Goal: Information Seeking & Learning: Learn about a topic

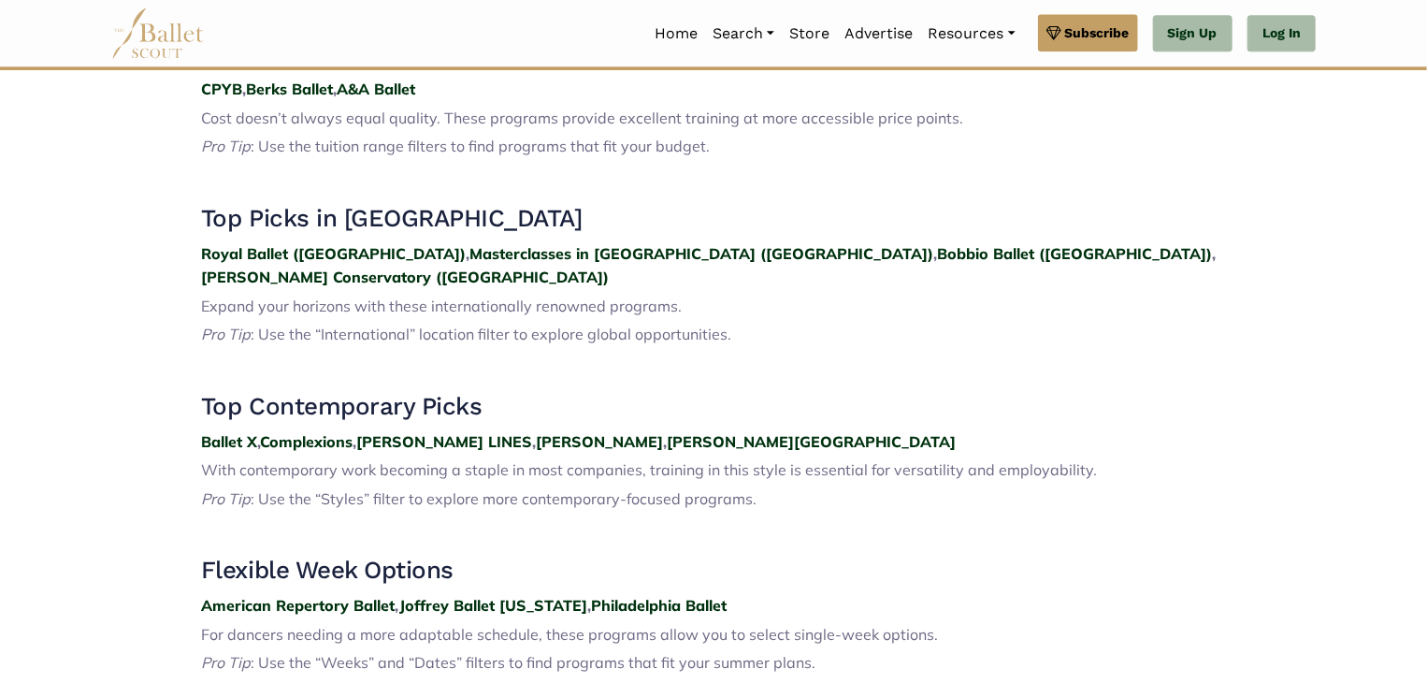
scroll to position [2357, 0]
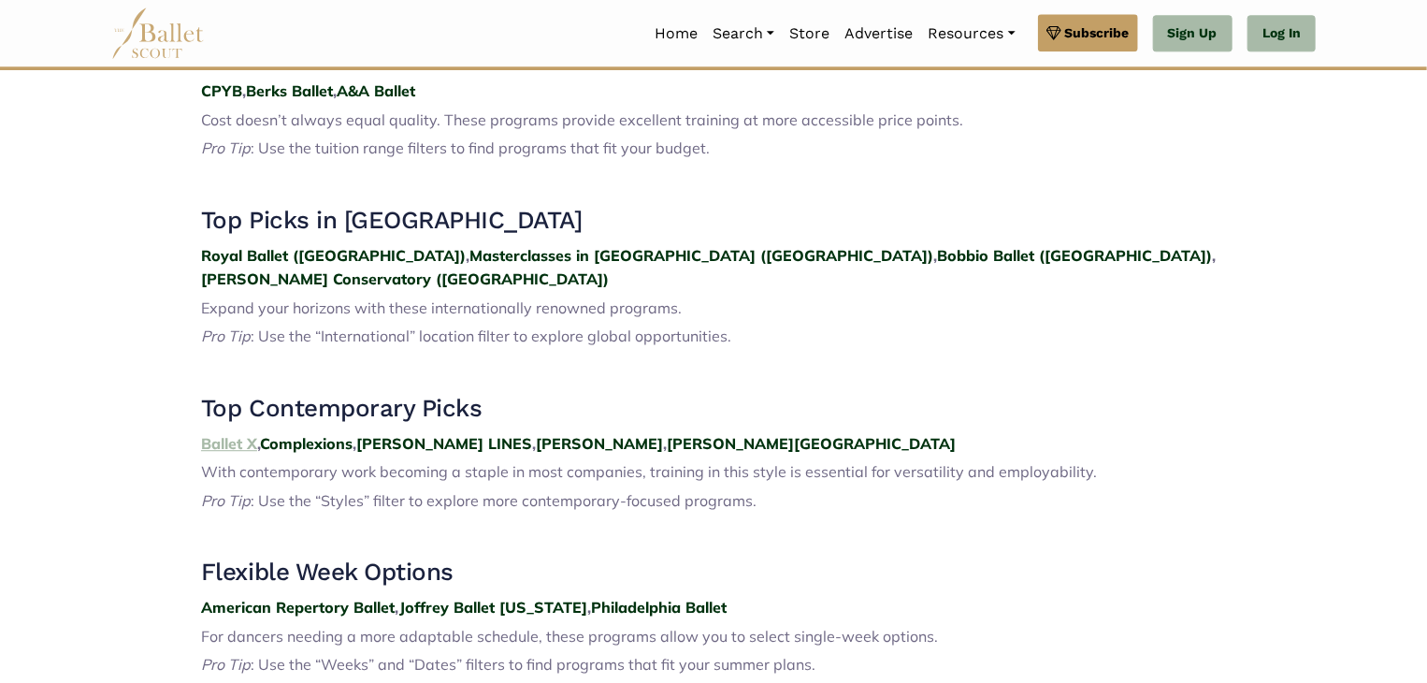
click at [241, 434] on strong "Ballet X" at bounding box center [229, 443] width 56 height 19
drag, startPoint x: 293, startPoint y: 362, endPoint x: 275, endPoint y: 371, distance: 20.1
click at [275, 434] on strong "Complexions" at bounding box center [306, 443] width 93 height 19
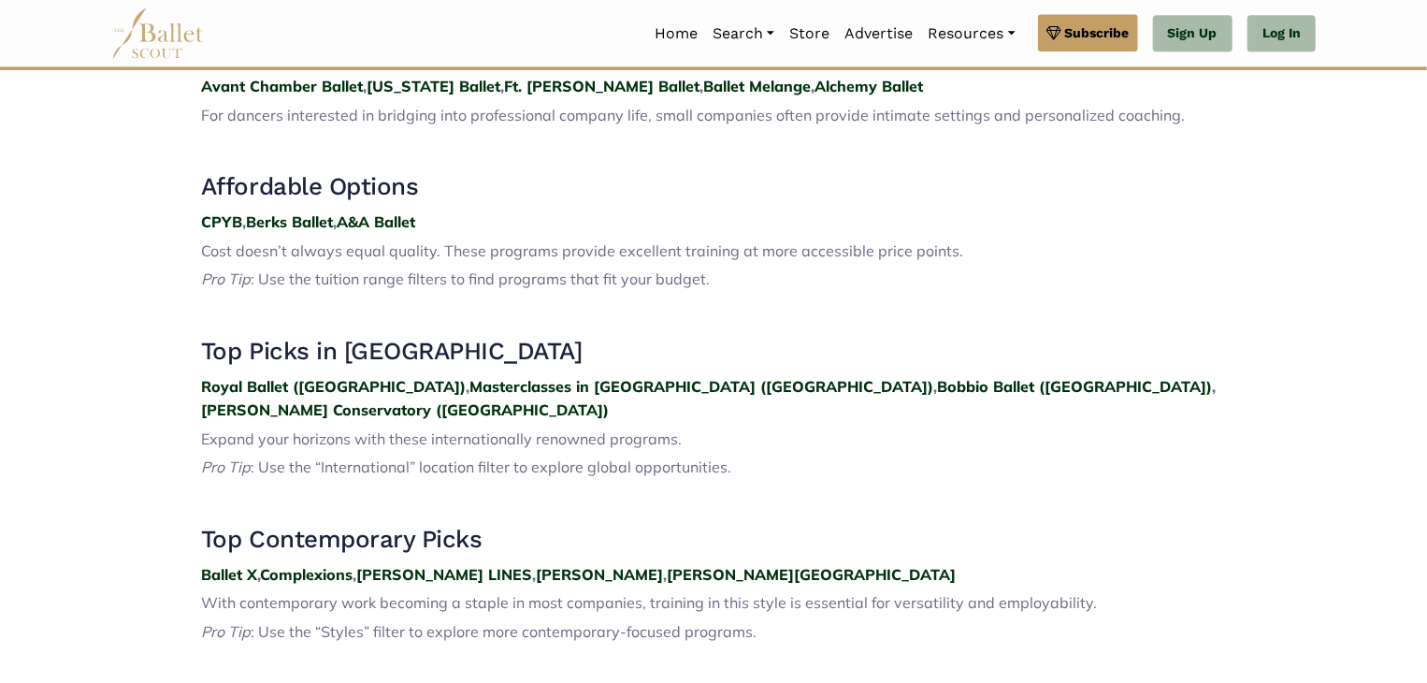
scroll to position [2357, 0]
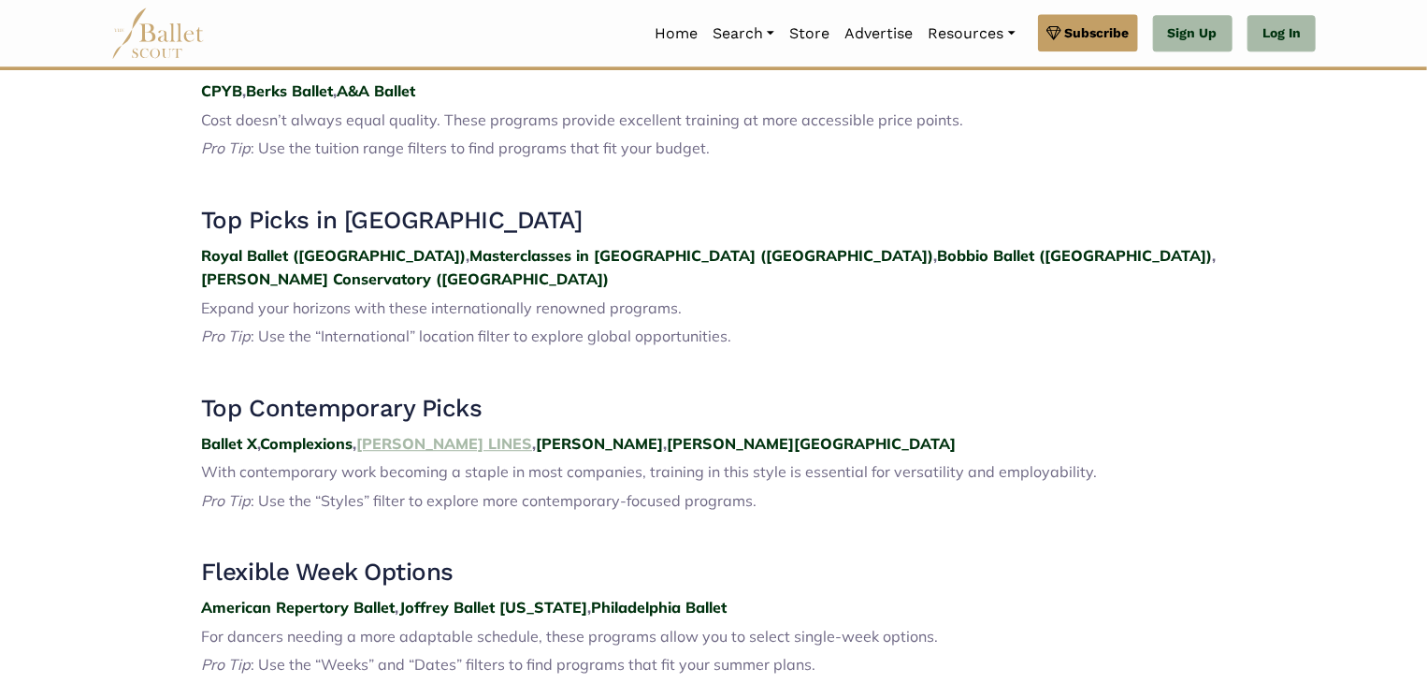
click at [426, 434] on strong "Alonzo King LINES" at bounding box center [444, 443] width 176 height 19
click at [667, 434] on strong "Hubbard Street" at bounding box center [811, 443] width 289 height 19
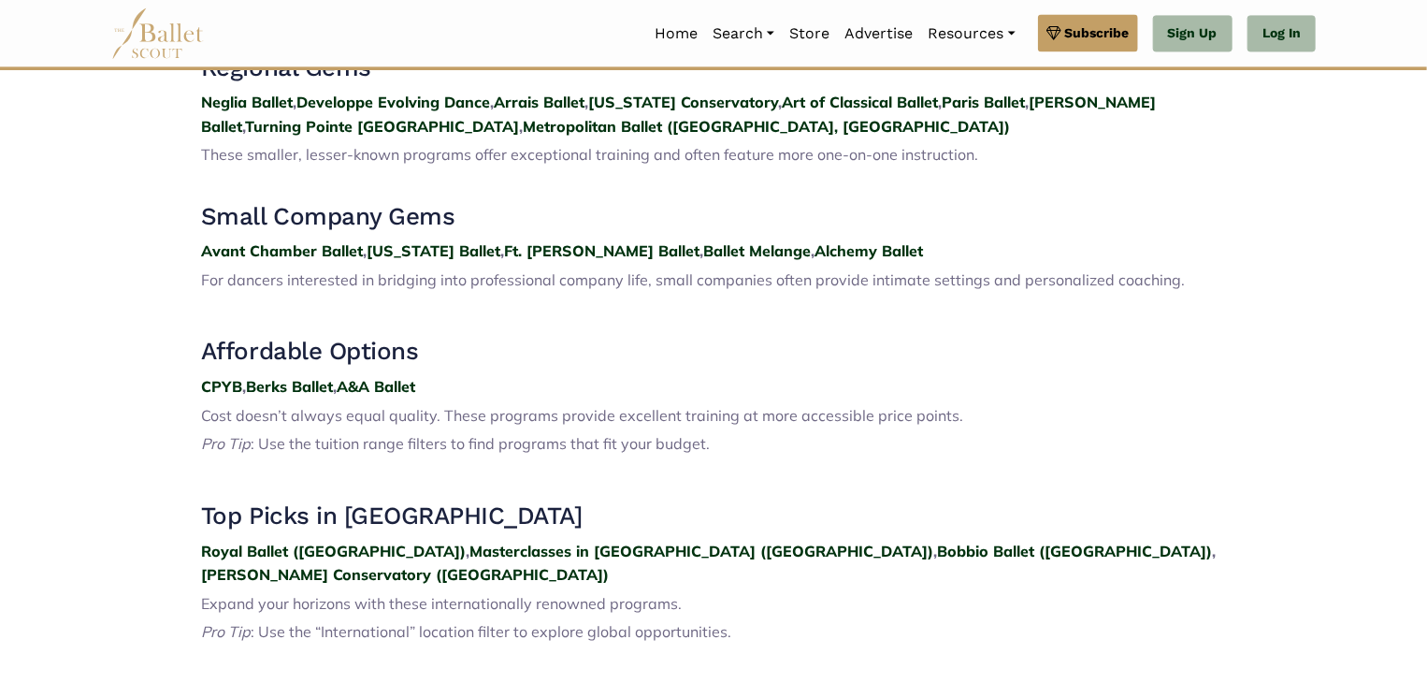
scroll to position [2058, 0]
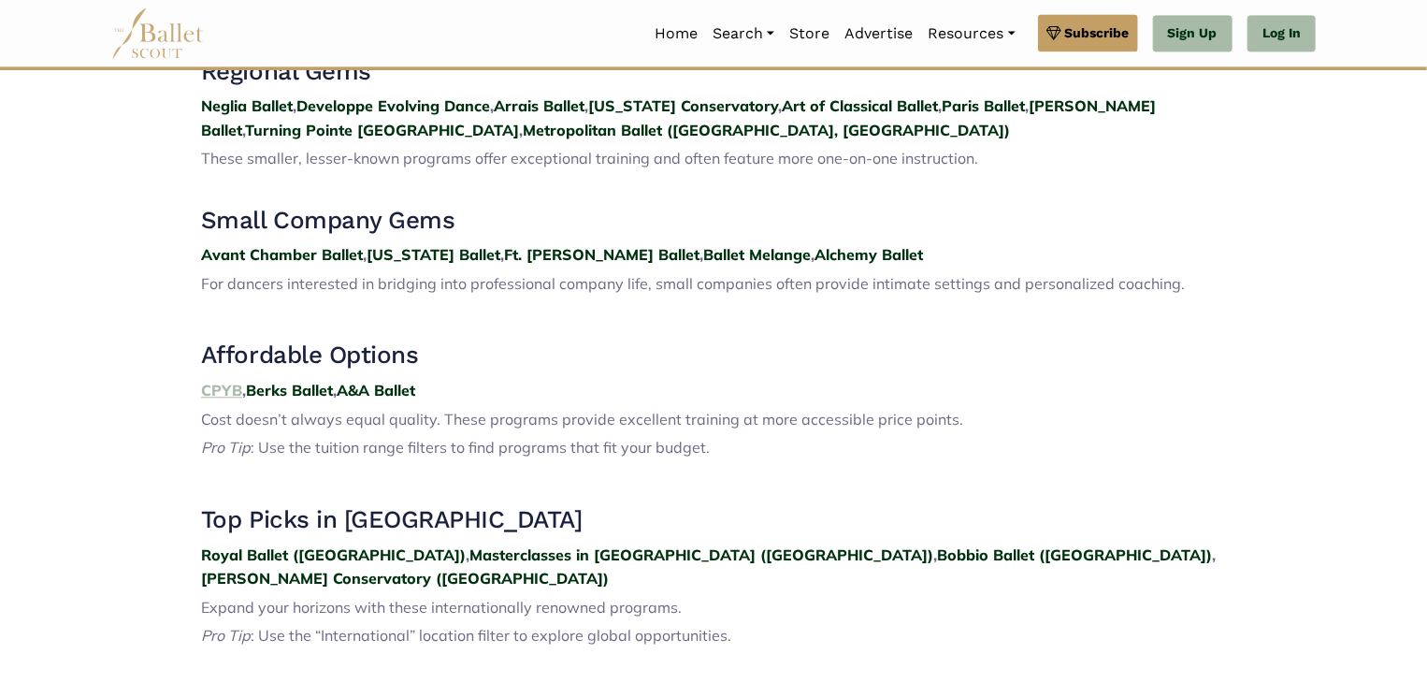
click at [226, 381] on strong "CPYB" at bounding box center [221, 390] width 41 height 19
click at [288, 381] on strong "Berks Ballet" at bounding box center [289, 390] width 87 height 19
click at [371, 381] on strong "A&A Ballet" at bounding box center [376, 390] width 79 height 19
click at [226, 245] on strong "Avant Chamber Ballet" at bounding box center [282, 254] width 162 height 19
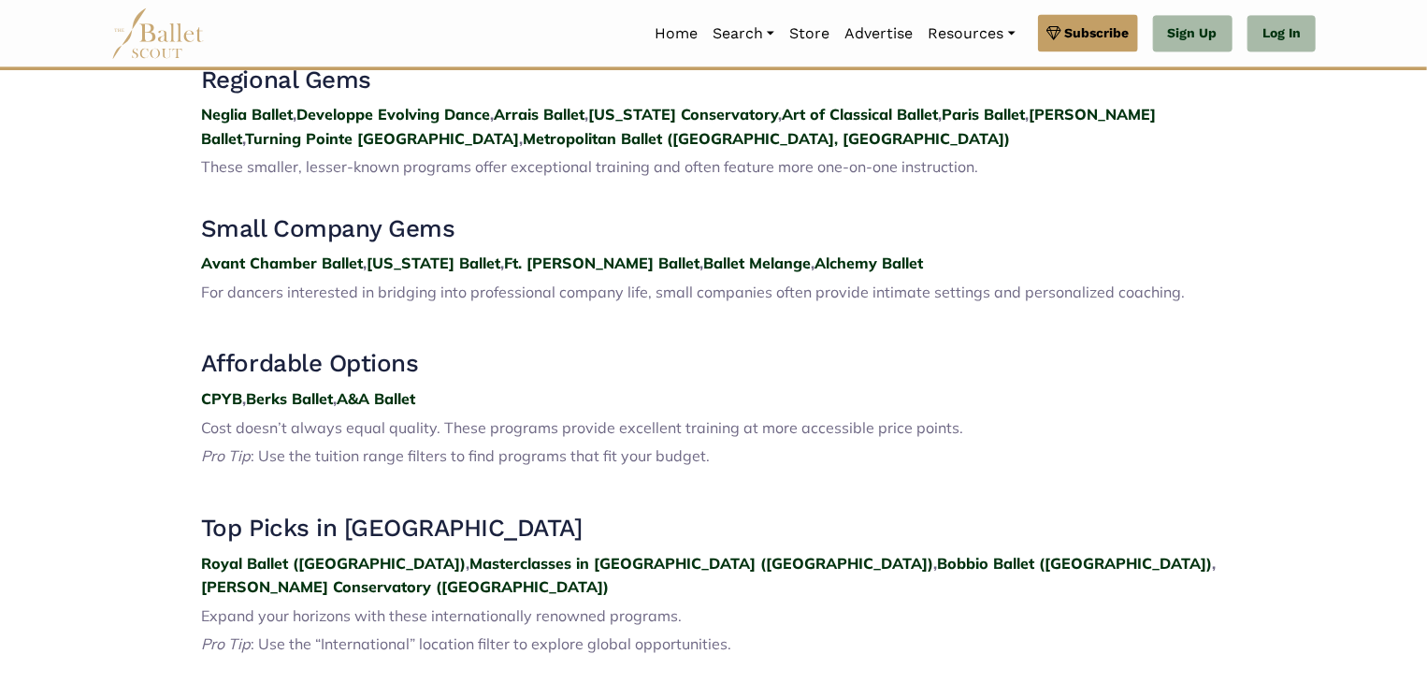
scroll to position [2058, 0]
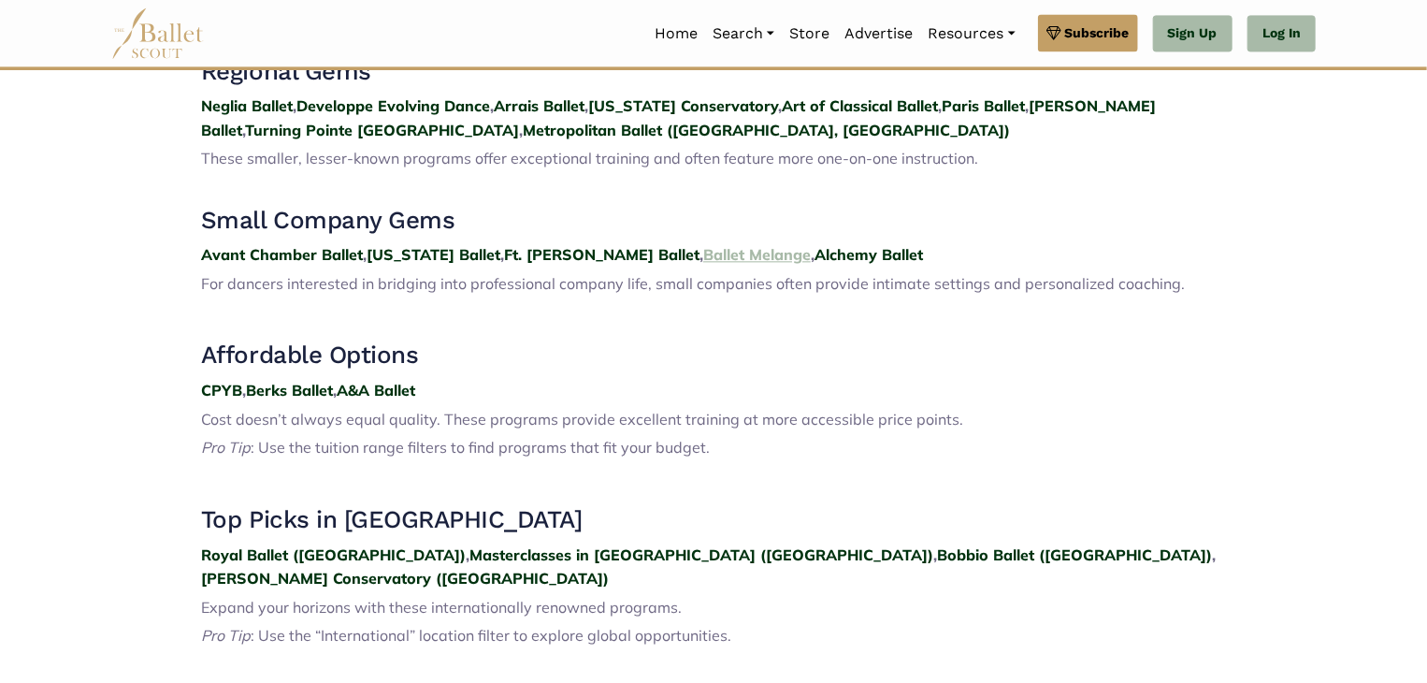
click at [703, 245] on strong "Ballet Melange" at bounding box center [757, 254] width 108 height 19
click at [815, 245] on strong "Alchemy Ballet" at bounding box center [869, 254] width 108 height 19
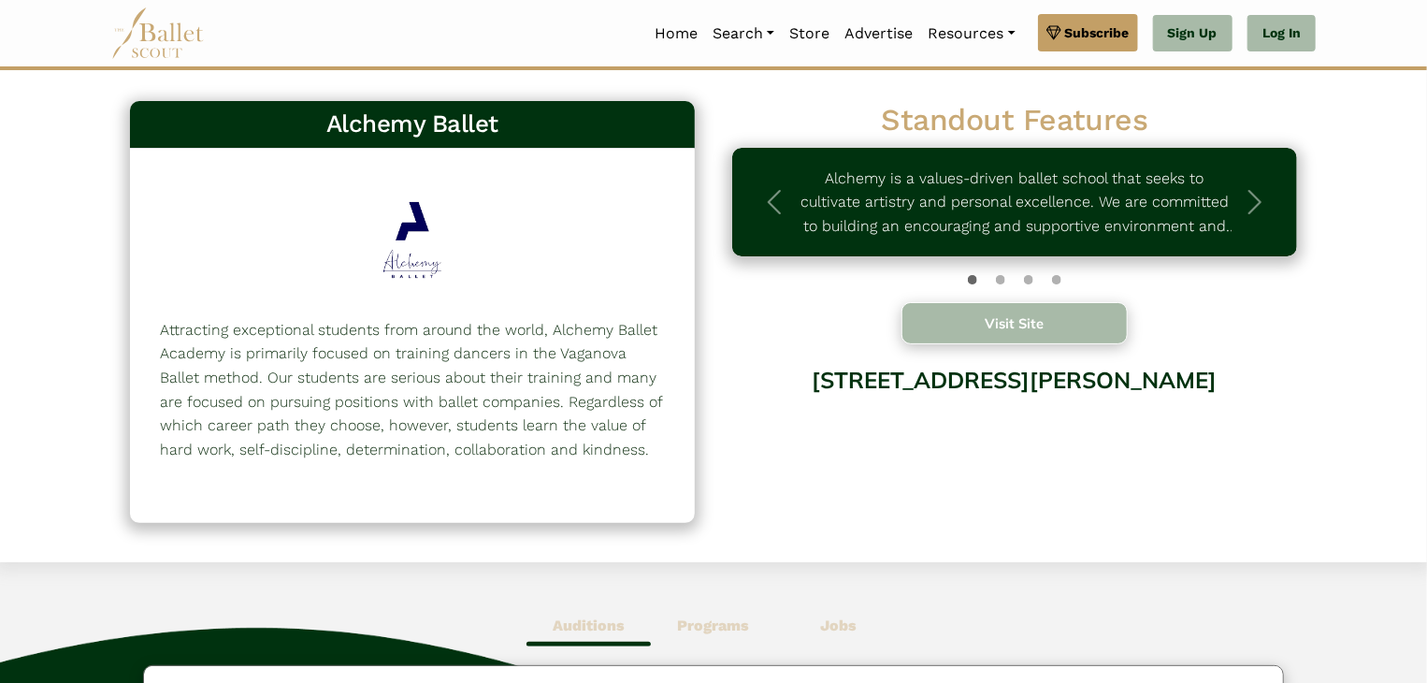
click at [1040, 329] on button "Visit Site" at bounding box center [1015, 323] width 226 height 42
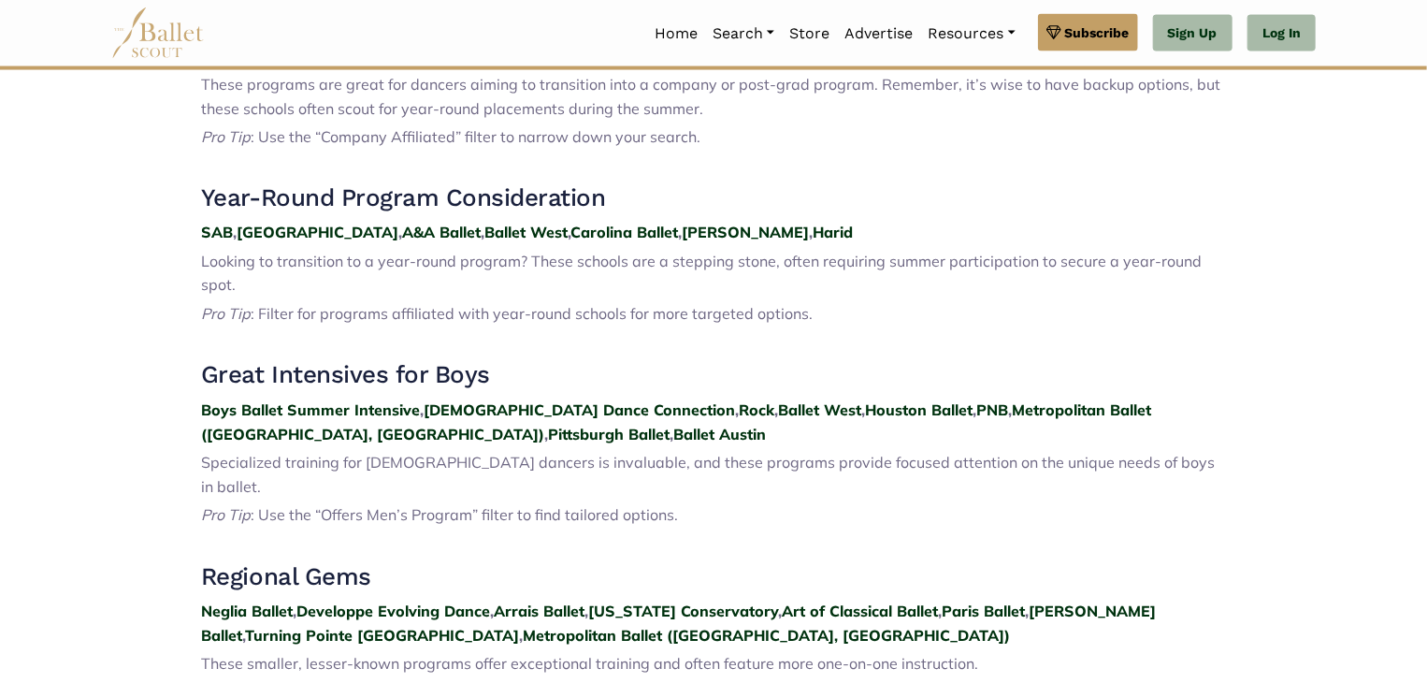
scroll to position [1540, 0]
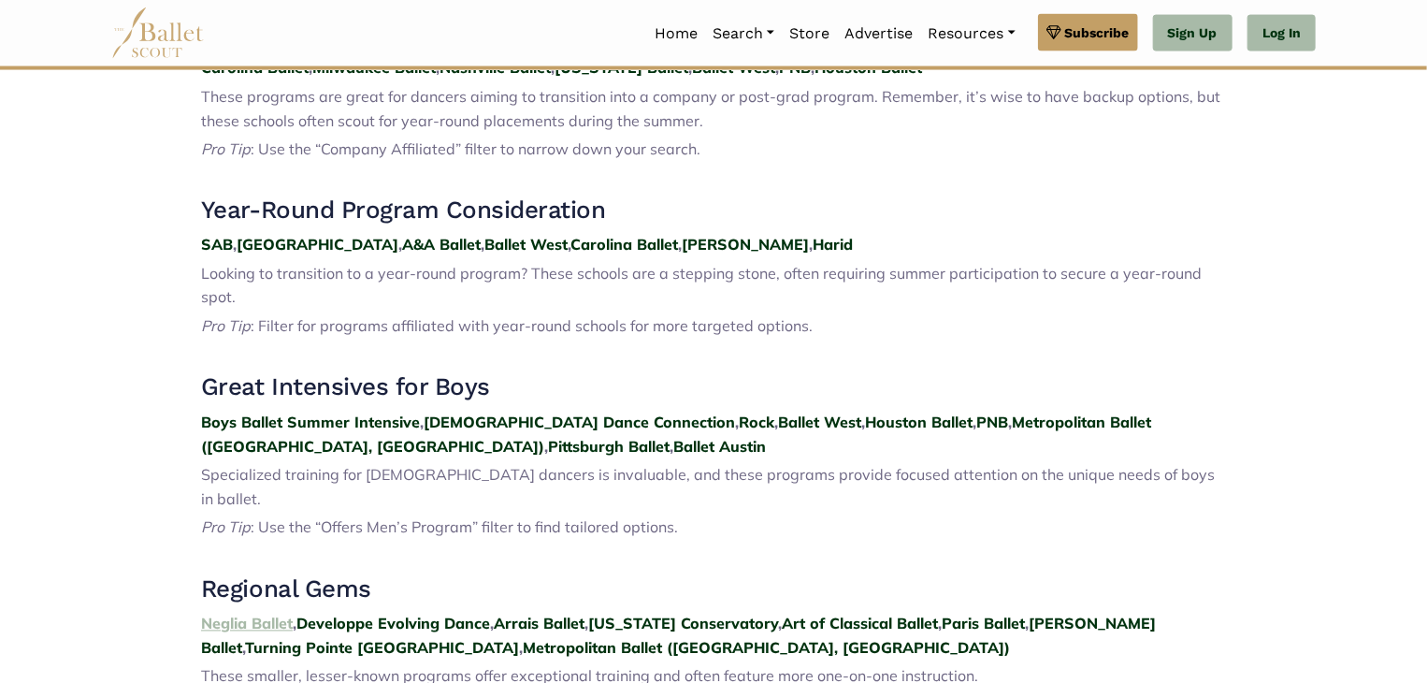
click at [267, 614] on strong "Neglia Ballet" at bounding box center [247, 623] width 92 height 19
click at [383, 614] on strong "Developpe Evolving Dance" at bounding box center [393, 623] width 194 height 19
click at [550, 614] on strong "Arrais Ballet" at bounding box center [539, 623] width 91 height 19
click at [848, 614] on strong "Art of Classical Ballet" at bounding box center [860, 623] width 156 height 19
click at [1110, 614] on strong "DeCruz Ballet" at bounding box center [678, 635] width 955 height 43
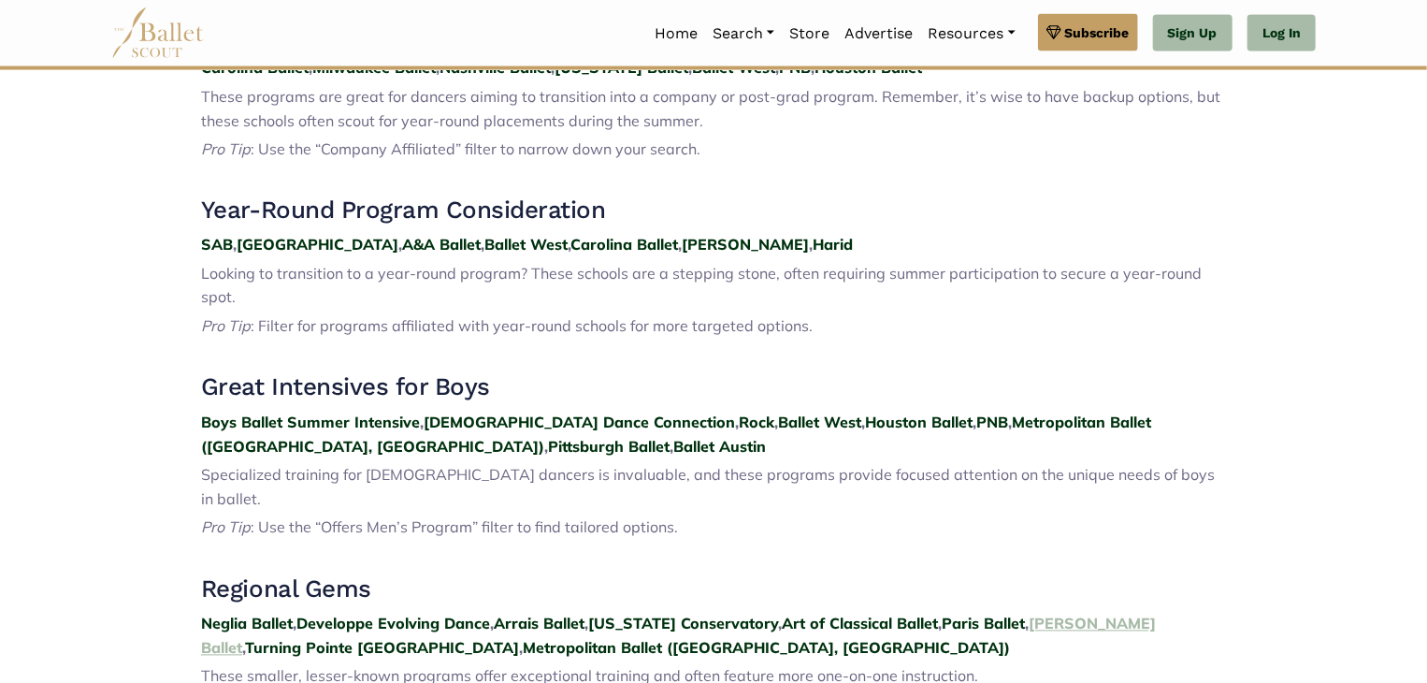
click at [1110, 614] on strong "[PERSON_NAME] Ballet" at bounding box center [678, 635] width 955 height 43
click at [519, 639] on strong "Turning Pointe Cape Cod" at bounding box center [382, 648] width 274 height 19
click at [813, 244] on strong "Harid" at bounding box center [833, 245] width 40 height 19
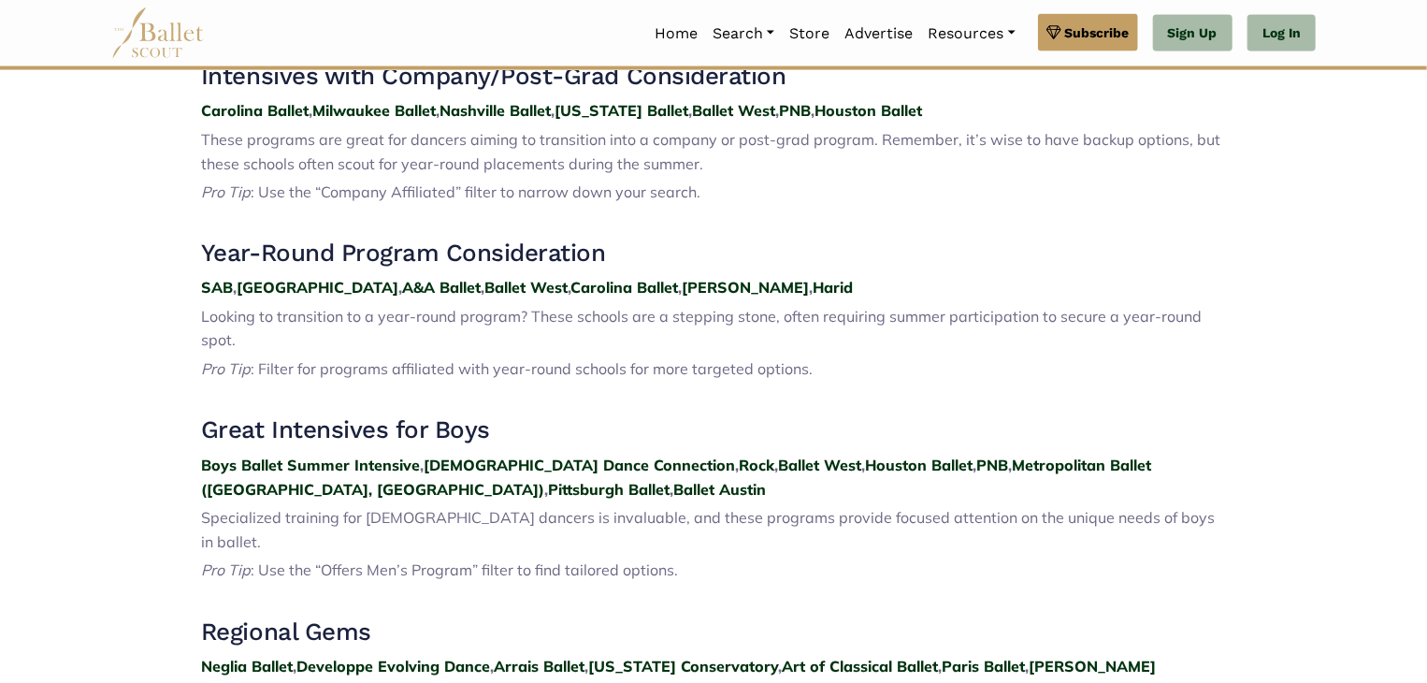
scroll to position [1540, 0]
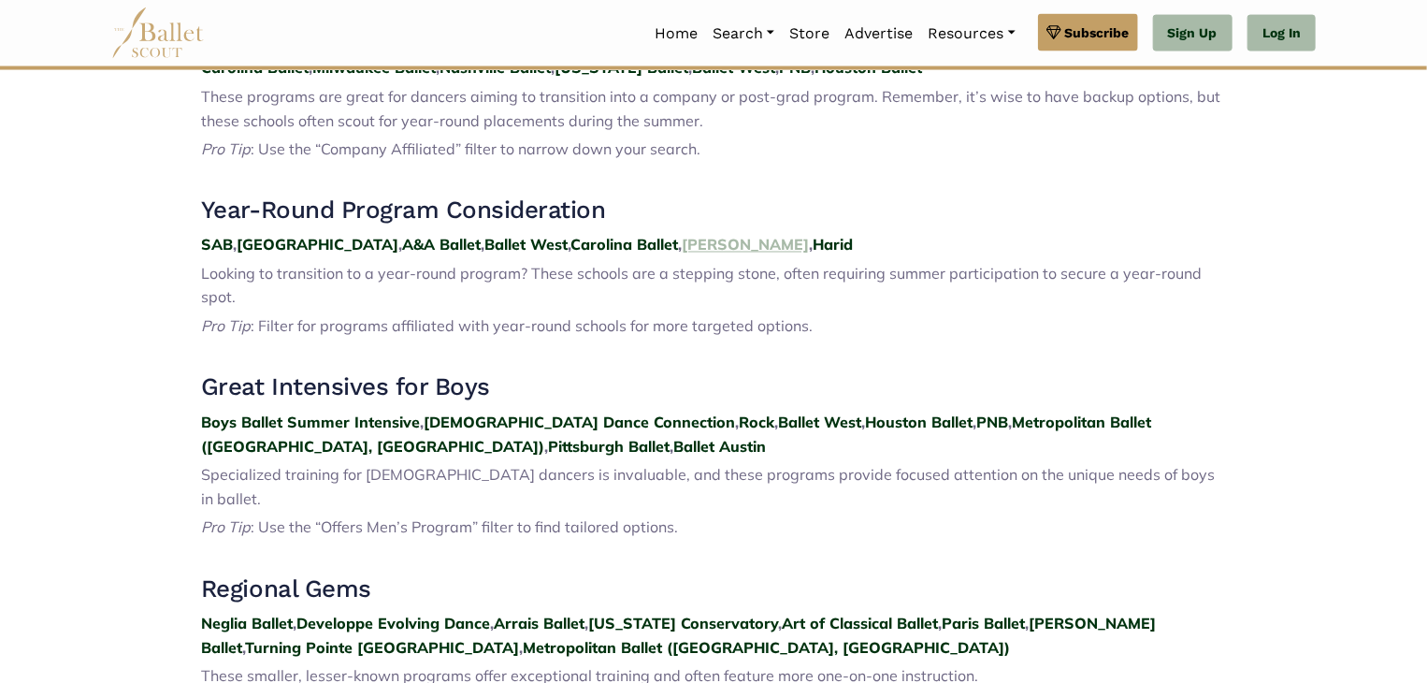
click at [682, 251] on strong "[PERSON_NAME]" at bounding box center [745, 245] width 127 height 19
click at [571, 244] on strong "Carolina Ballet" at bounding box center [625, 245] width 108 height 19
click at [484, 240] on strong "Ballet West" at bounding box center [525, 245] width 83 height 19
click at [402, 246] on strong "A&A Ballet" at bounding box center [441, 245] width 79 height 19
click at [271, 255] on p "SAB , Nashville , A&A Ballet , Ballet West , Carolina Ballet , Ellison , Harid" at bounding box center [713, 246] width 1025 height 24
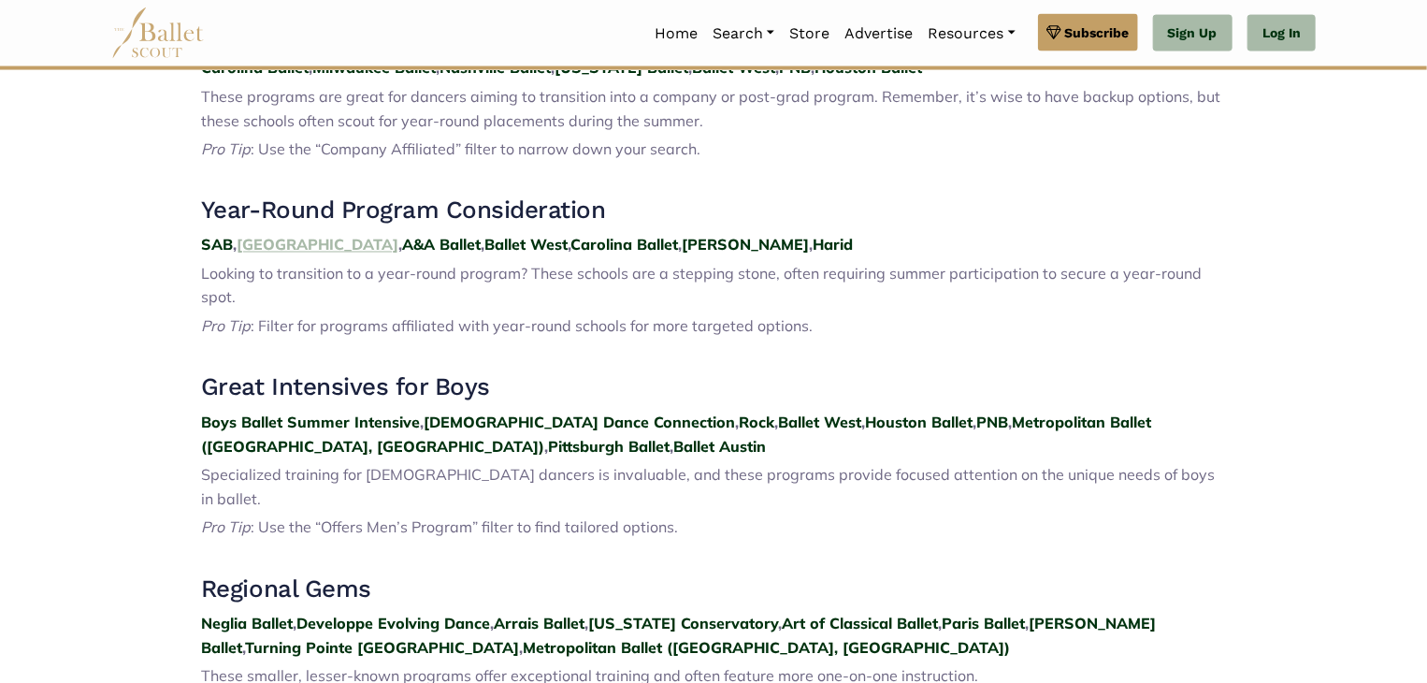
click at [267, 239] on strong "Nashville" at bounding box center [318, 245] width 162 height 19
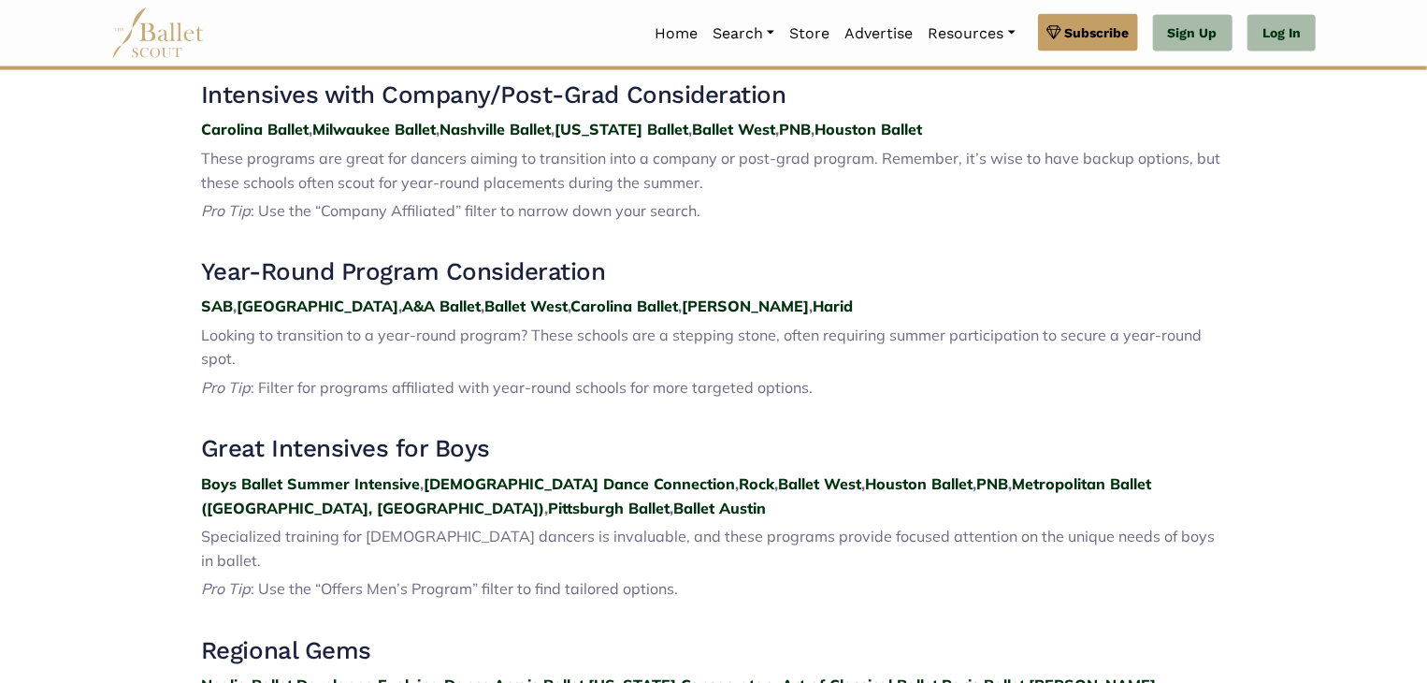
scroll to position [1540, 0]
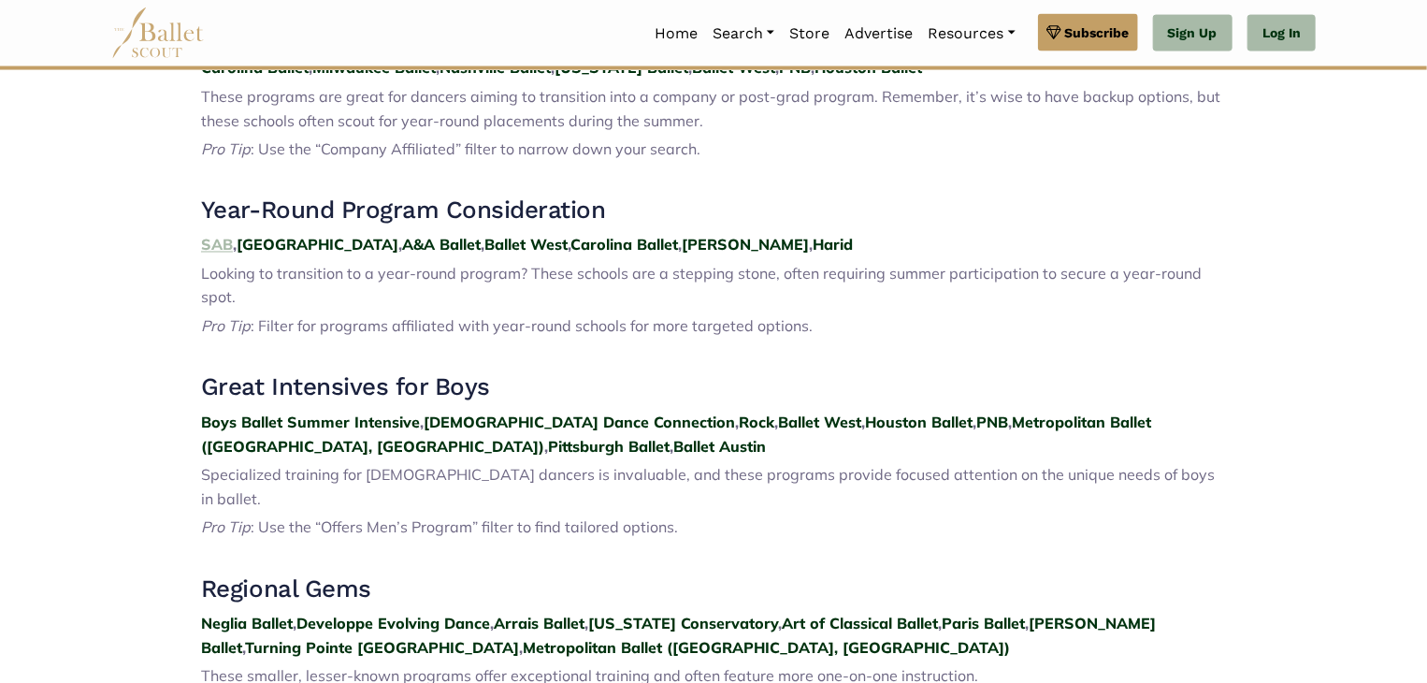
click at [224, 239] on strong "SAB" at bounding box center [217, 245] width 32 height 19
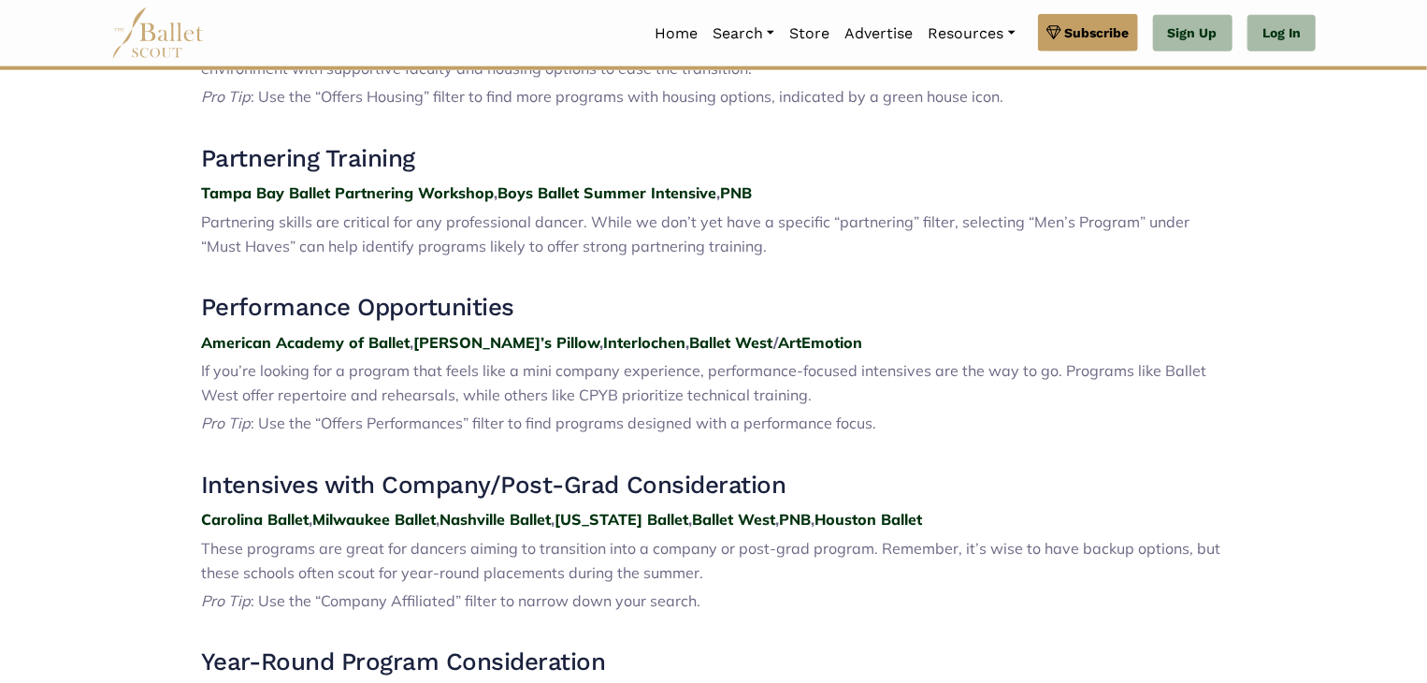
scroll to position [1063, 0]
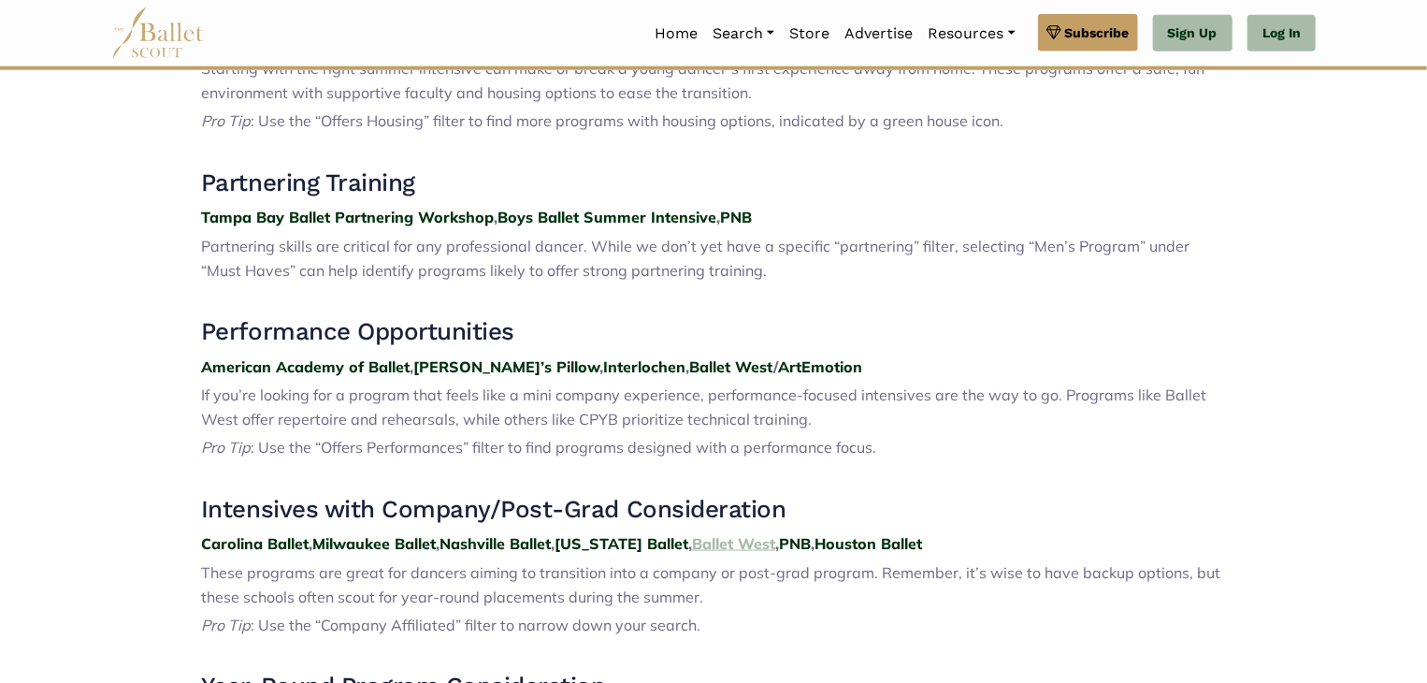
click at [707, 539] on strong "Ballet West" at bounding box center [733, 543] width 83 height 19
click at [789, 541] on strong "PNB" at bounding box center [795, 543] width 32 height 19
click at [778, 360] on strong "ArtEmotion" at bounding box center [820, 366] width 84 height 19
click at [689, 368] on strong "Ballet West" at bounding box center [731, 366] width 84 height 19
click at [603, 370] on strong "Interlochen" at bounding box center [644, 366] width 82 height 19
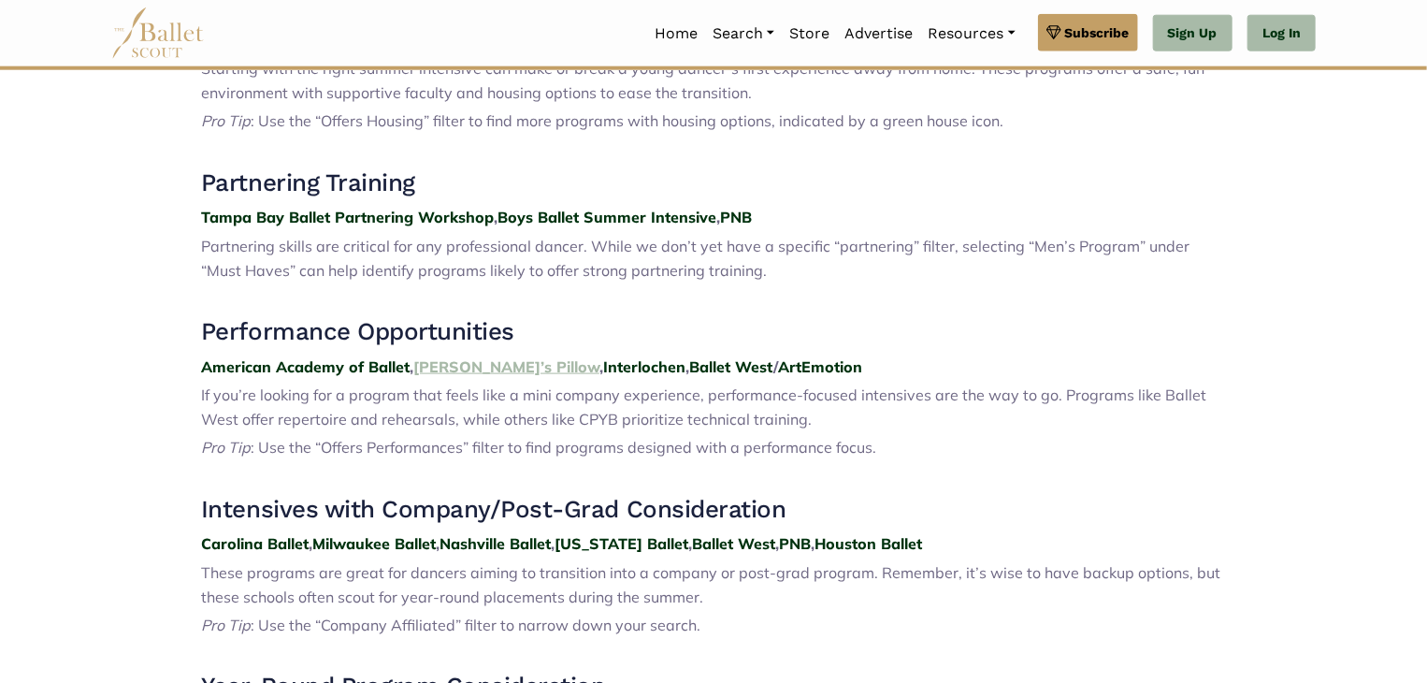
click at [478, 364] on strong "Jacob’s Pillow" at bounding box center [506, 366] width 186 height 19
click at [312, 365] on strong "American Academy of Ballet" at bounding box center [305, 366] width 209 height 19
click at [744, 218] on strong "PNB" at bounding box center [736, 217] width 32 height 19
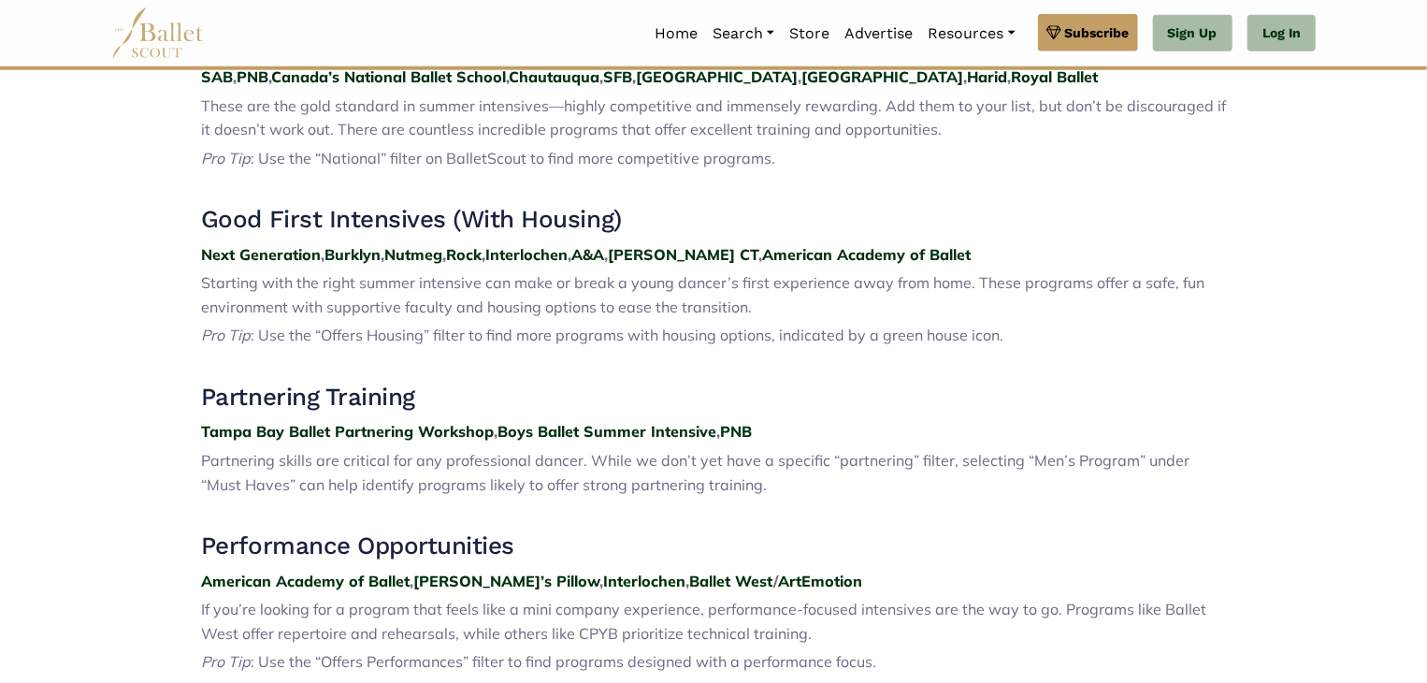
scroll to position [802, 0]
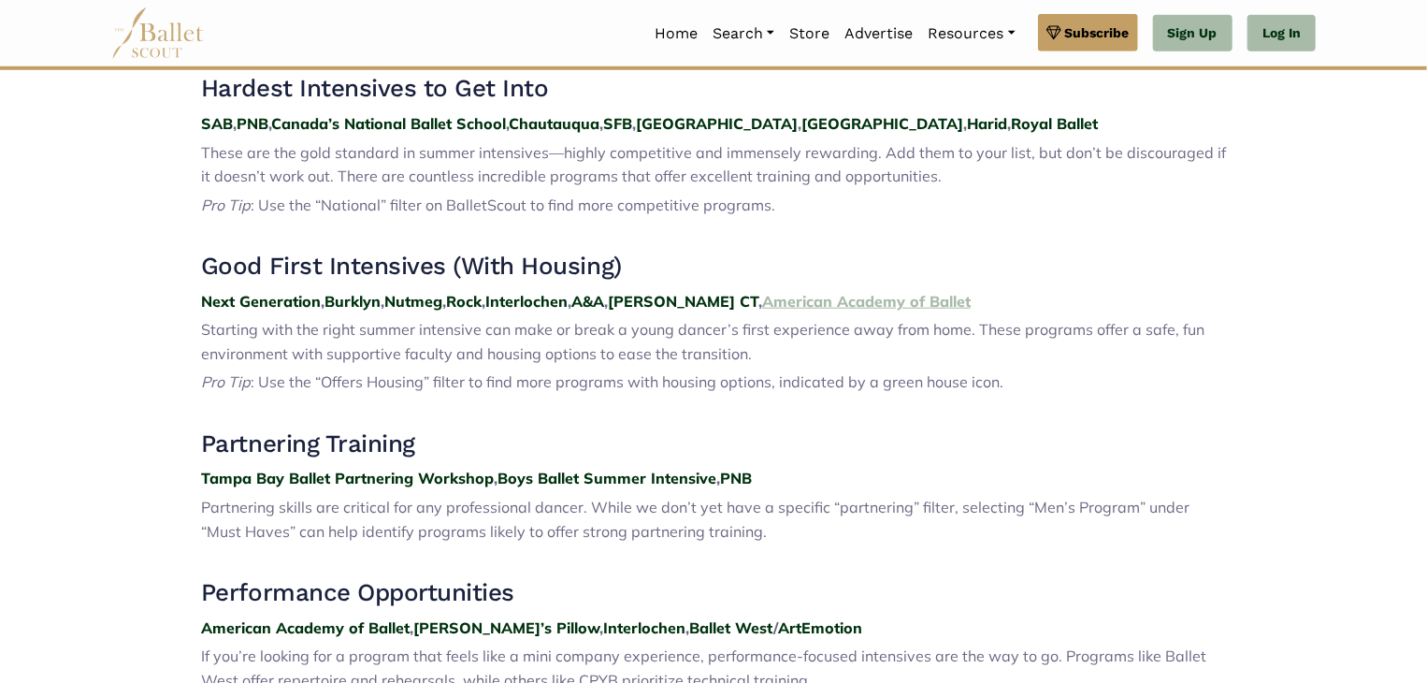
click at [856, 296] on strong "American Academy of Ballet" at bounding box center [866, 301] width 209 height 19
click at [692, 301] on strong "John Cranko CT" at bounding box center [683, 301] width 151 height 19
click at [604, 293] on strong "A&A" at bounding box center [587, 301] width 33 height 19
click at [593, 311] on strong "A&A" at bounding box center [587, 301] width 33 height 19
click at [554, 310] on strong "Interlochen" at bounding box center [526, 301] width 82 height 19
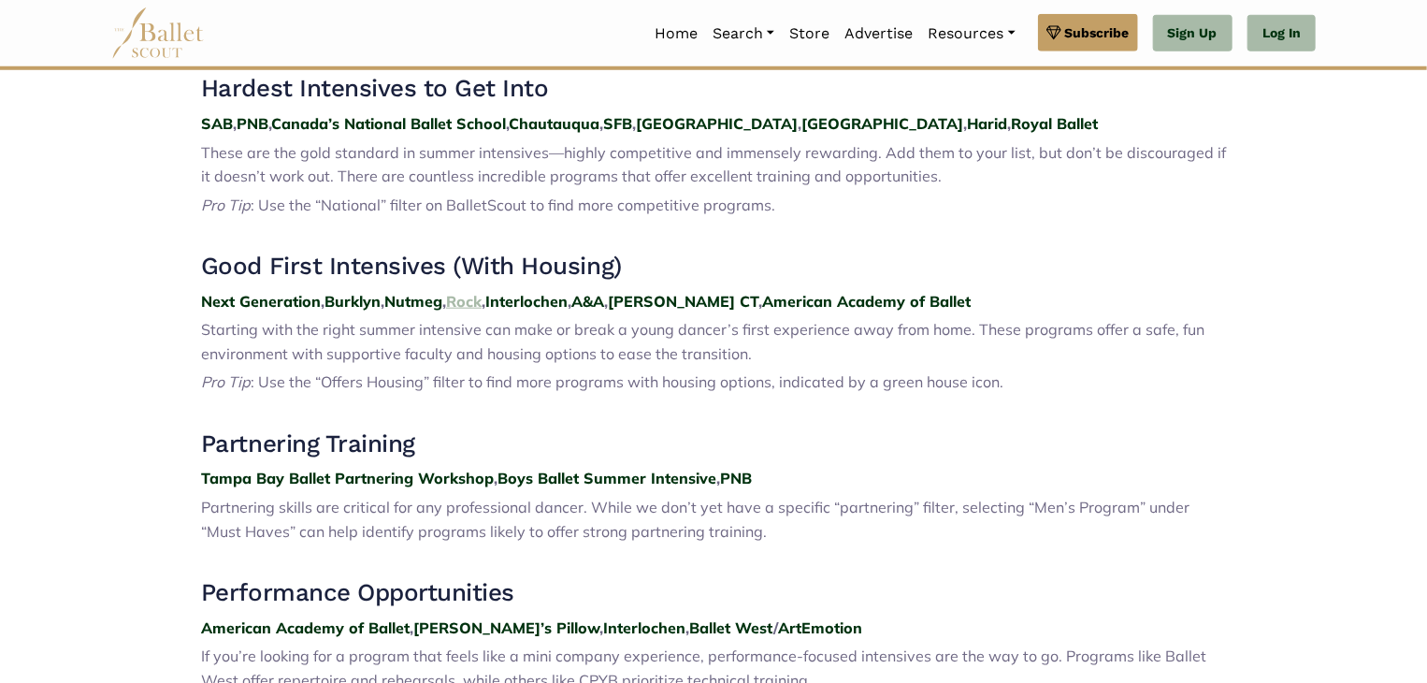
click at [462, 304] on strong "Rock" at bounding box center [464, 301] width 36 height 19
click at [467, 296] on strong "Rock" at bounding box center [464, 301] width 36 height 19
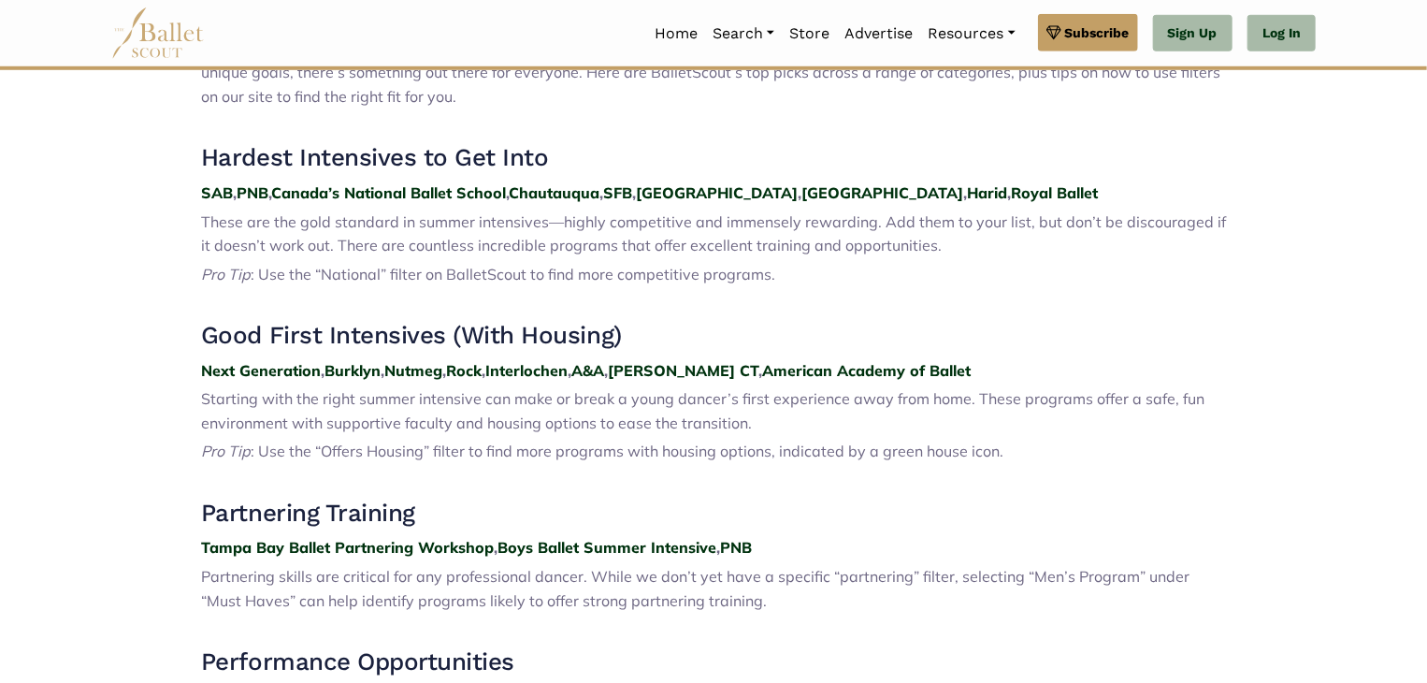
scroll to position [802, 0]
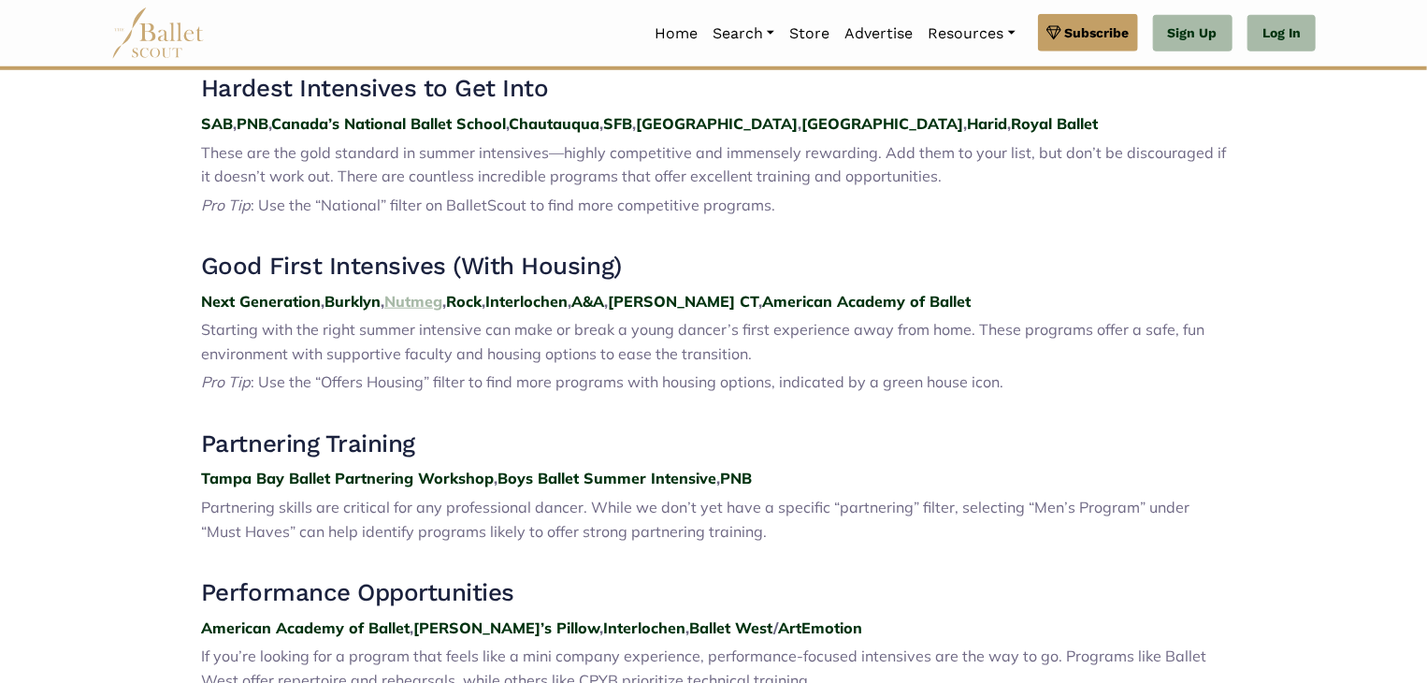
click at [404, 300] on strong "Nutmeg" at bounding box center [413, 301] width 58 height 19
click at [370, 300] on strong "Burklyn" at bounding box center [353, 301] width 56 height 19
click at [230, 308] on strong "Next Generation" at bounding box center [261, 301] width 120 height 19
click at [223, 122] on strong "SAB" at bounding box center [217, 123] width 32 height 19
click at [256, 125] on strong "PNB" at bounding box center [253, 123] width 32 height 19
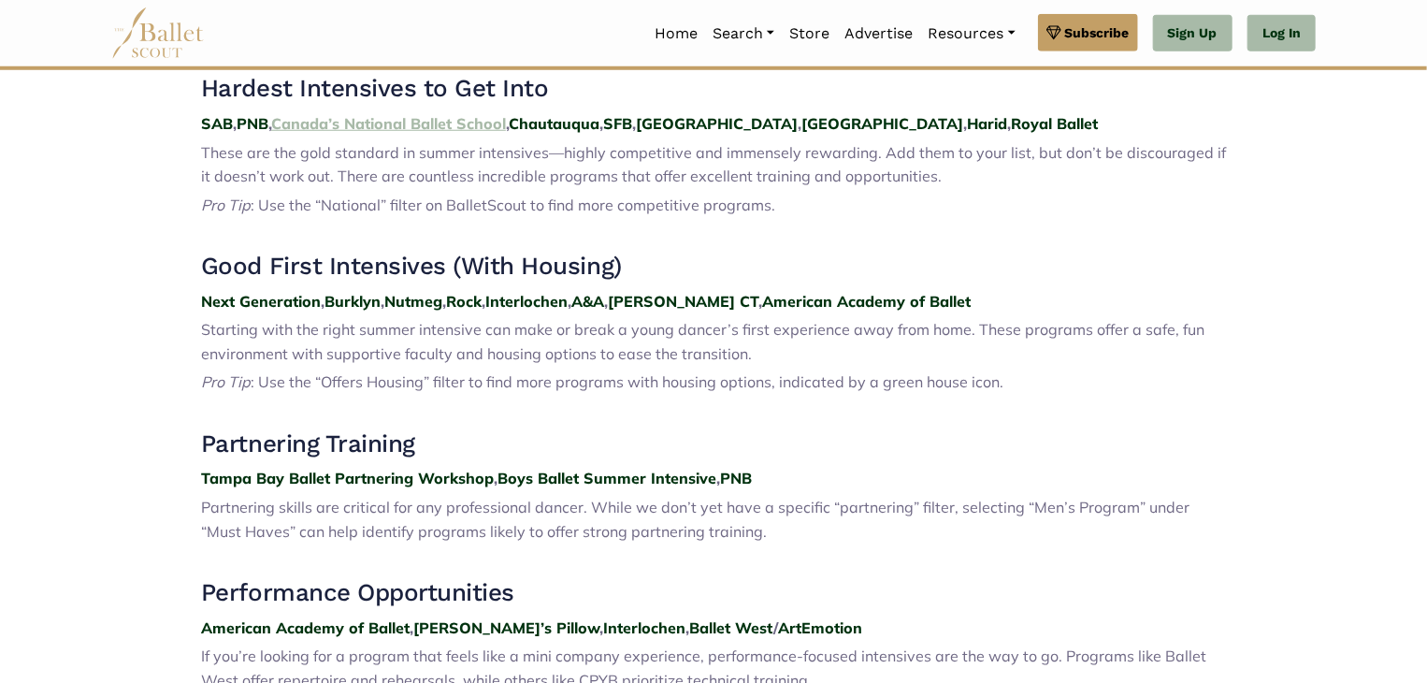
click at [407, 130] on strong "Canada’s National Ballet School" at bounding box center [388, 123] width 235 height 19
click at [557, 127] on strong "Chautauqua" at bounding box center [554, 123] width 91 height 19
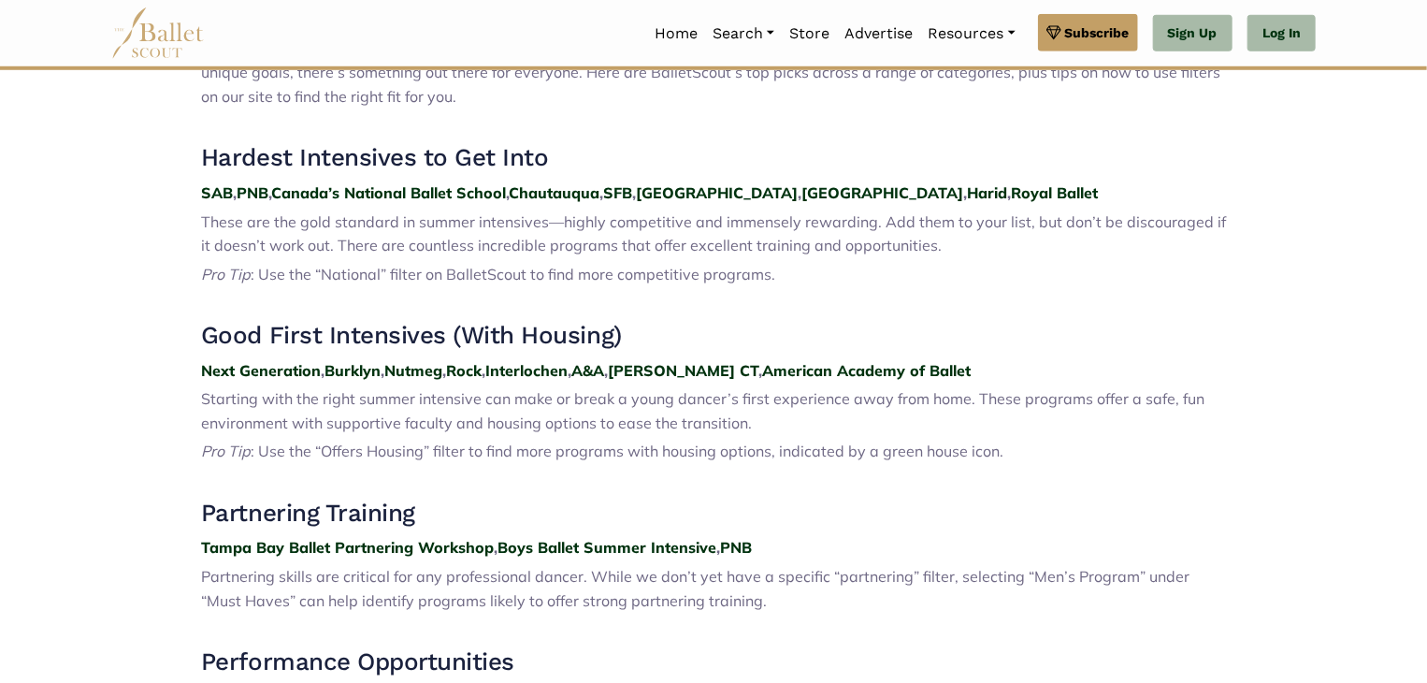
scroll to position [802, 0]
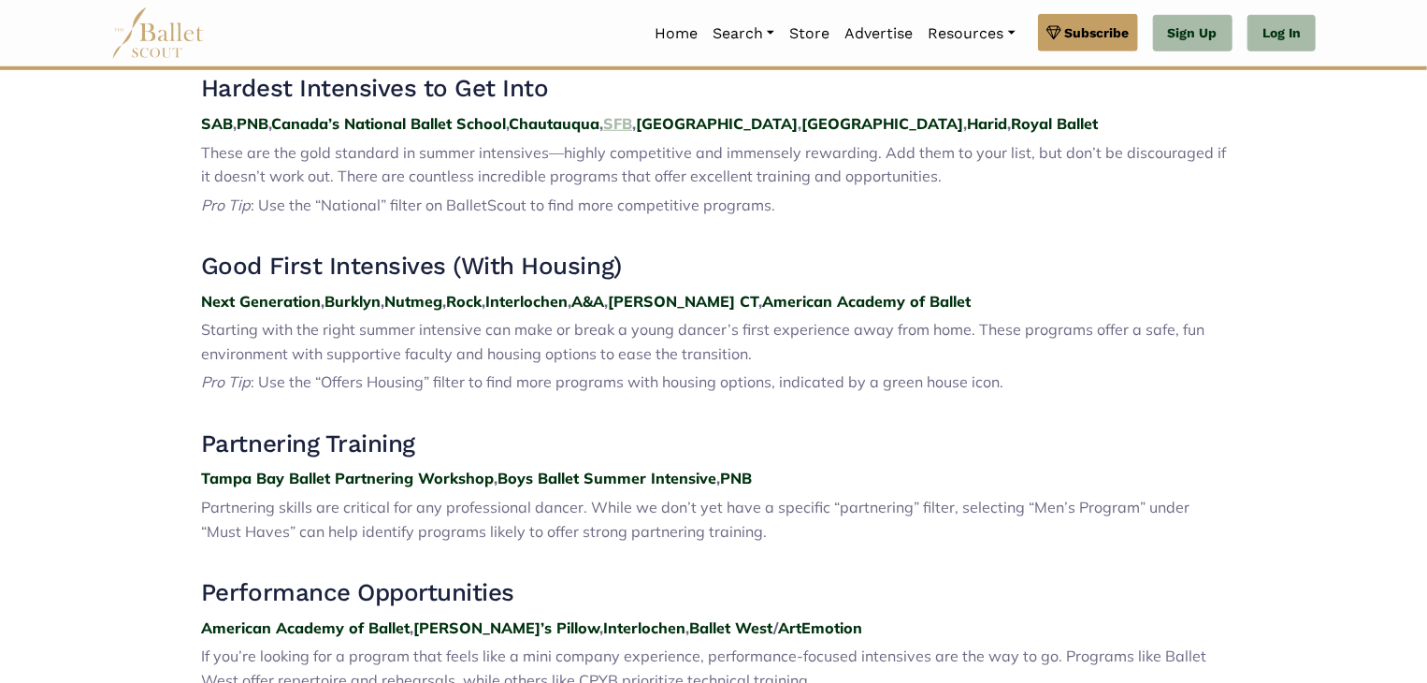
click at [632, 127] on strong "SFB" at bounding box center [617, 123] width 29 height 19
click at [699, 123] on strong "Houston" at bounding box center [717, 123] width 162 height 19
click at [802, 126] on strong "Miami" at bounding box center [883, 123] width 162 height 19
click at [1011, 121] on strong "Royal Ballet" at bounding box center [1054, 123] width 87 height 19
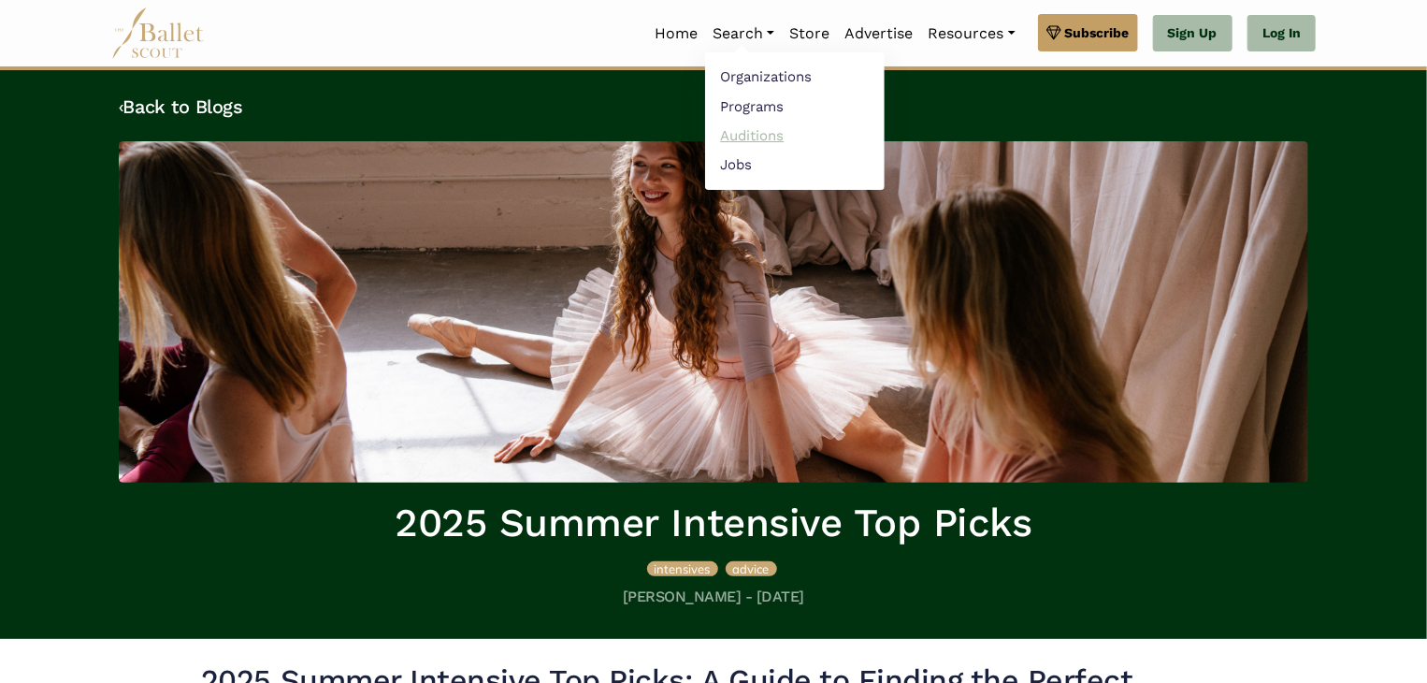
click at [726, 135] on link "Auditions" at bounding box center [795, 135] width 180 height 29
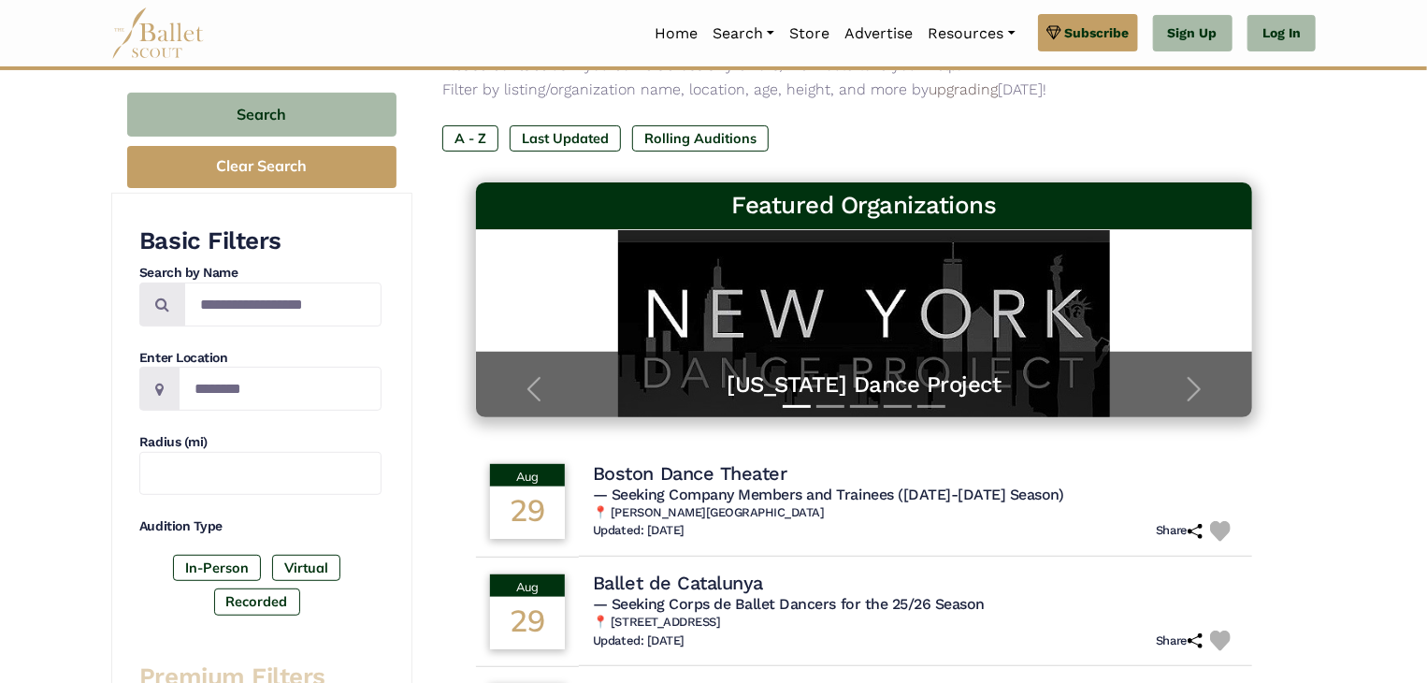
scroll to position [187, 0]
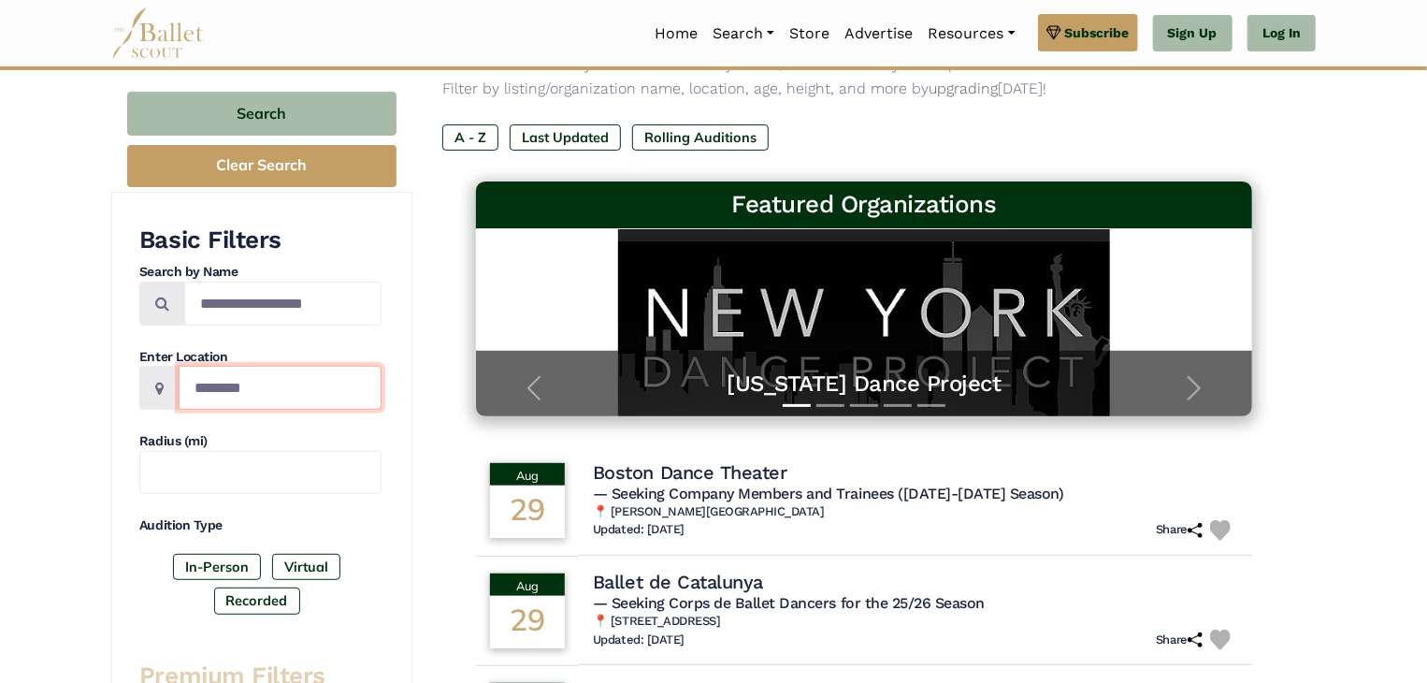
click at [285, 392] on input "Location" at bounding box center [280, 388] width 203 height 44
click at [189, 570] on label "In-Person" at bounding box center [217, 567] width 88 height 26
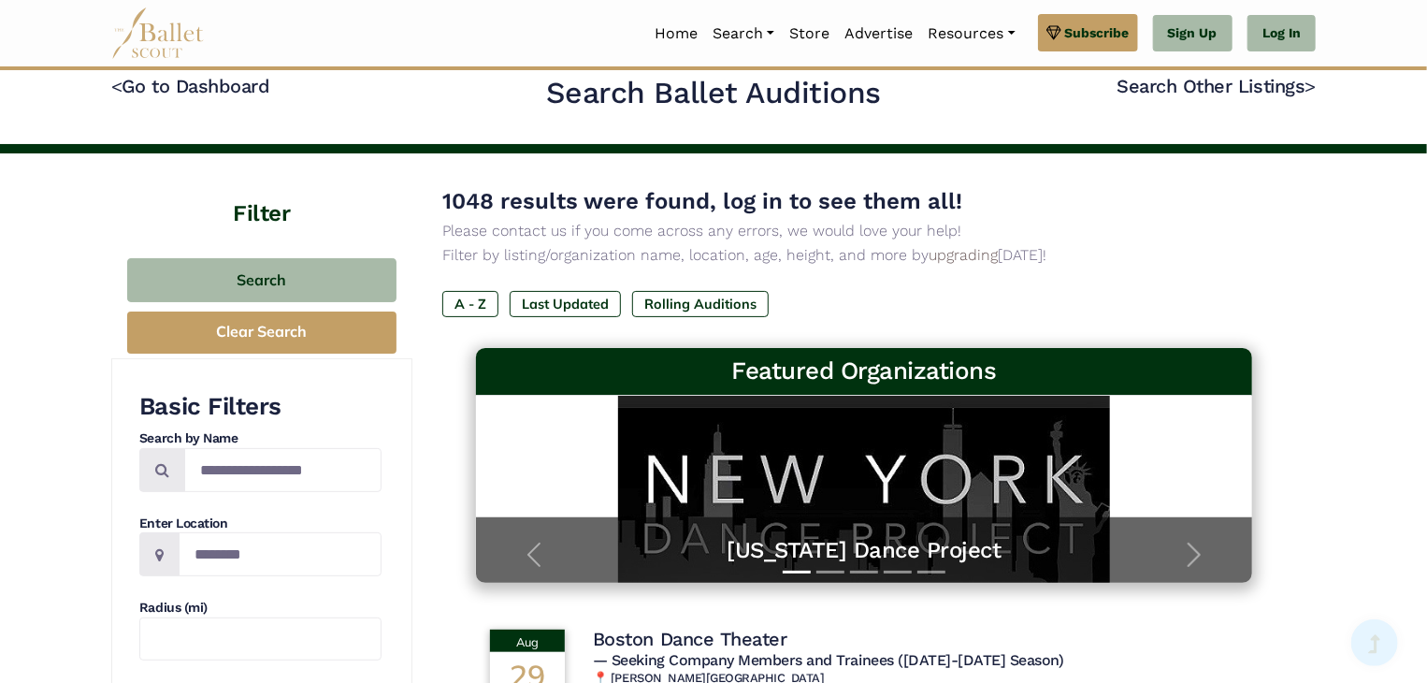
scroll to position [16, 0]
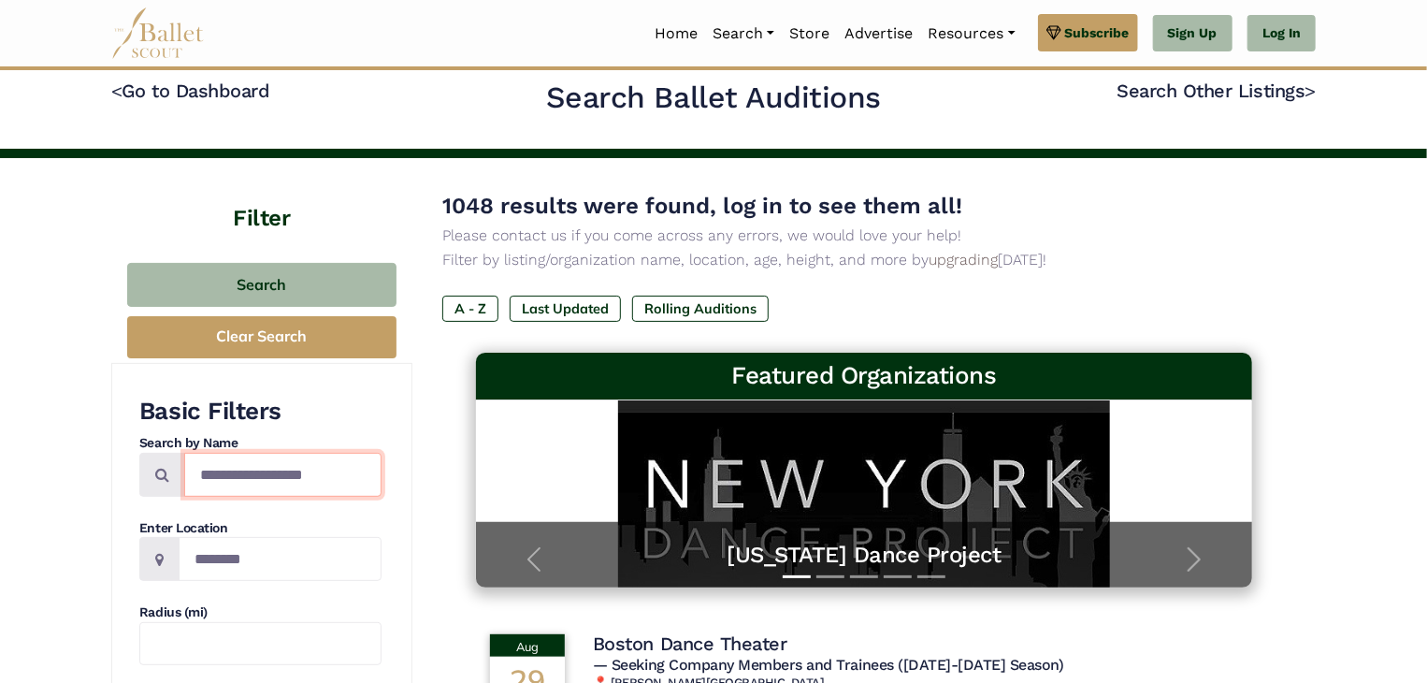
click at [236, 472] on input "Search by names..." at bounding box center [282, 475] width 197 height 44
click at [198, 559] on input "Location" at bounding box center [280, 559] width 203 height 44
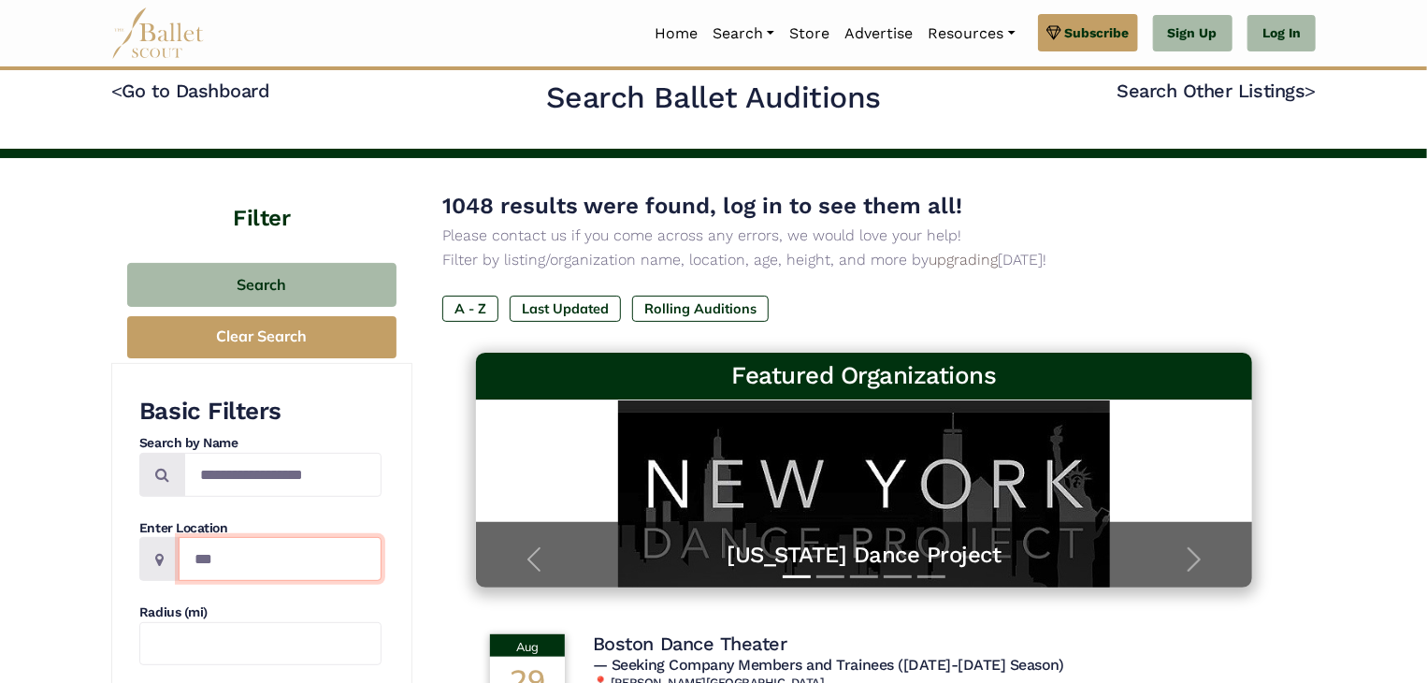
type input "***"
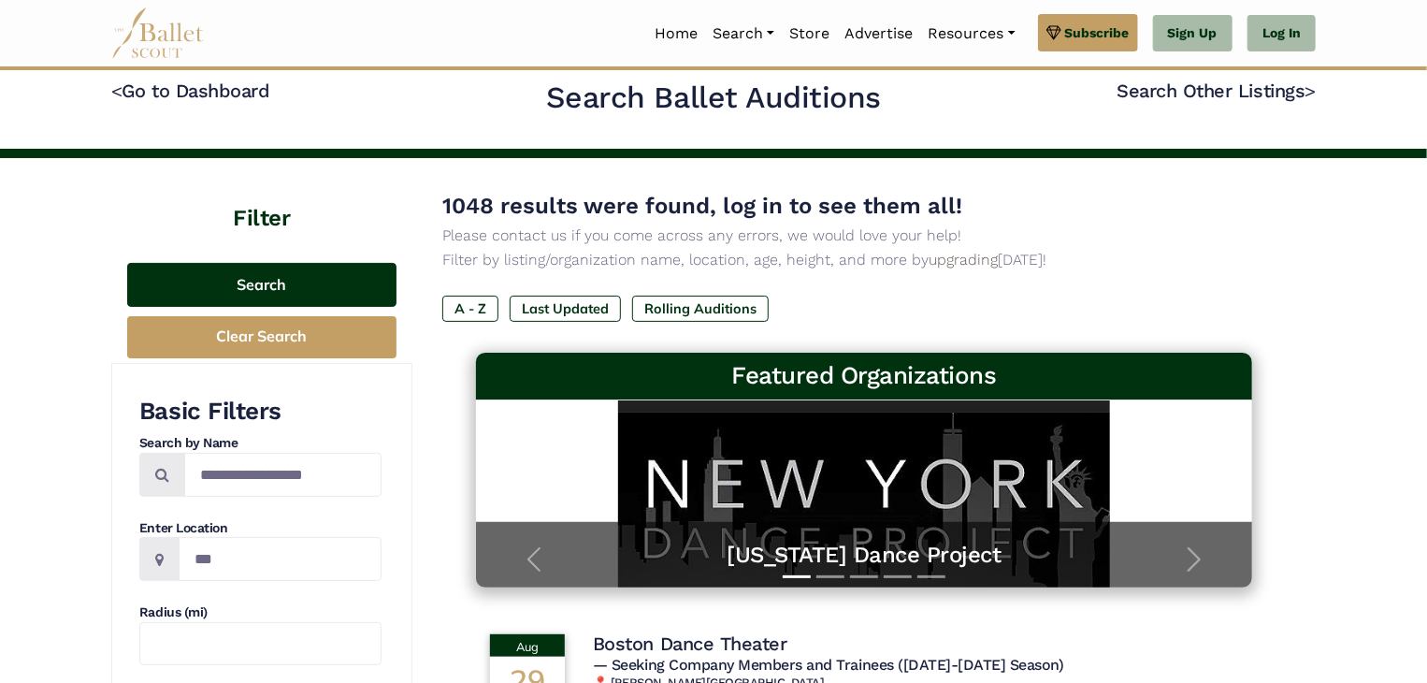
click at [292, 297] on button "Search" at bounding box center [261, 285] width 269 height 44
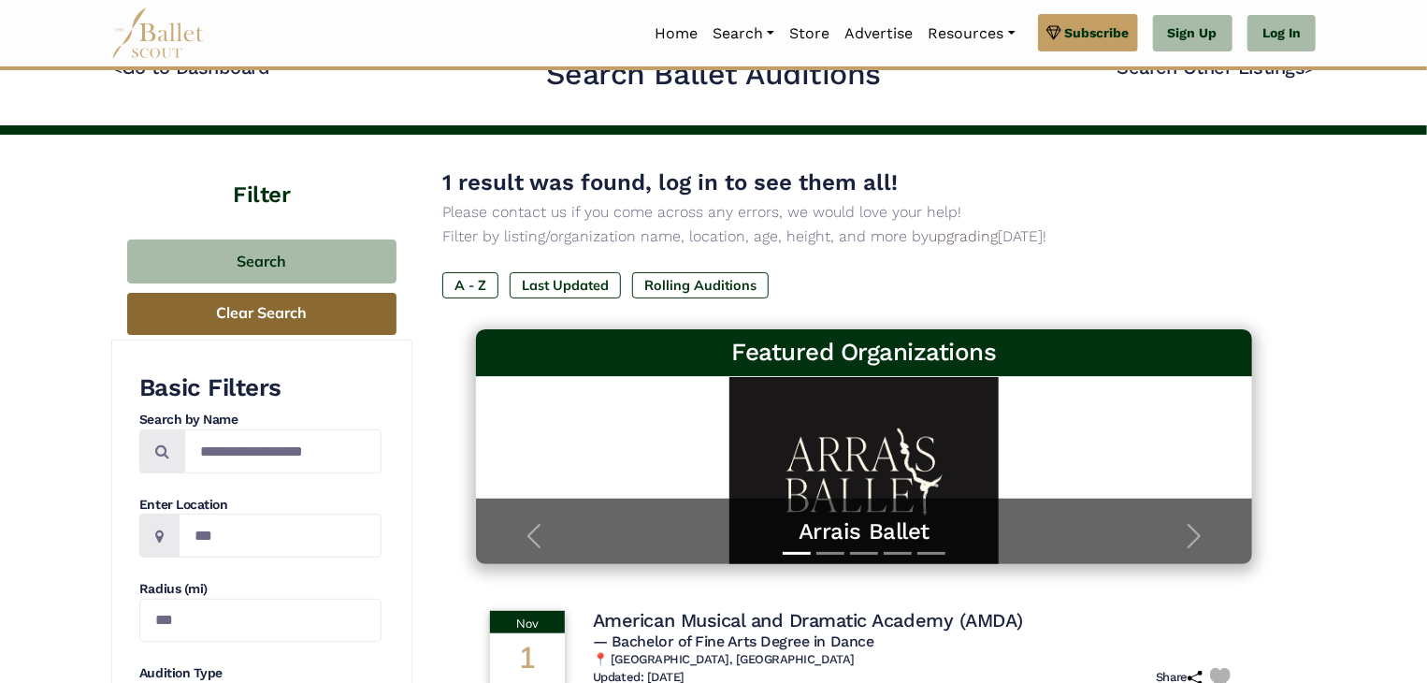
scroll to position [37, 0]
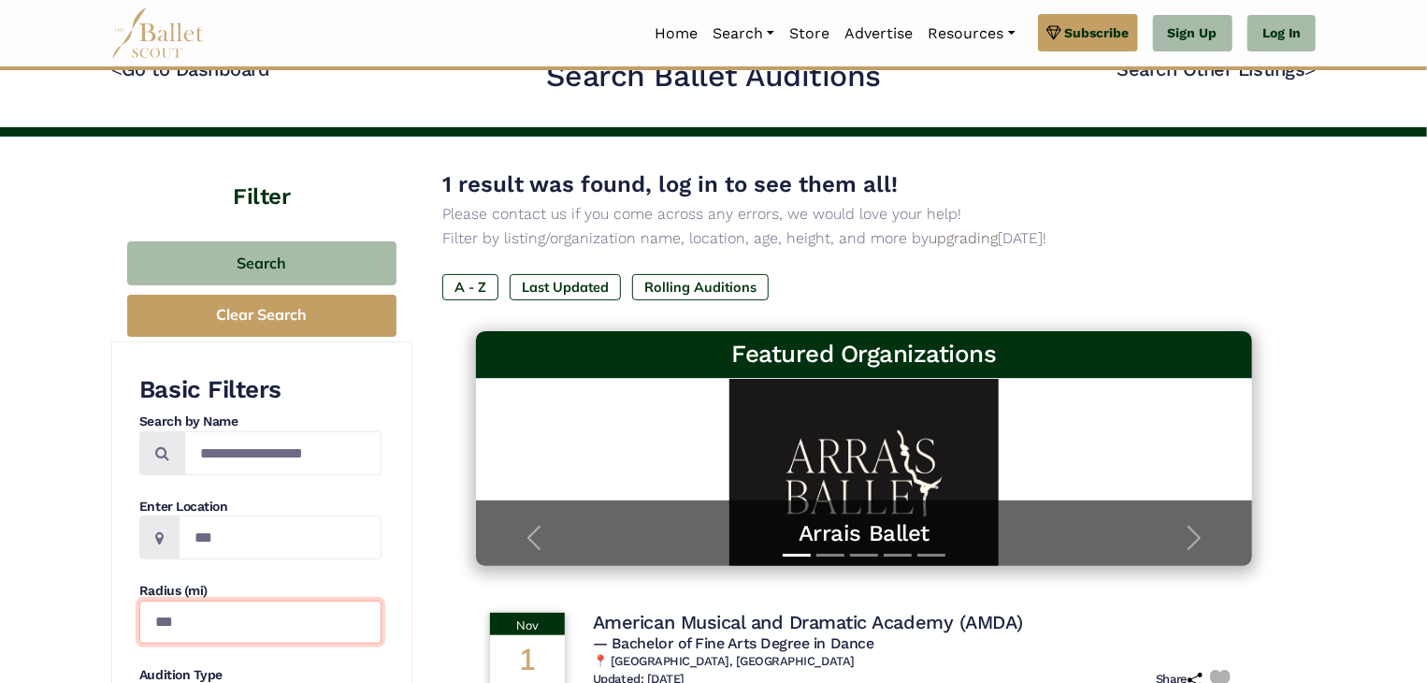
click at [226, 611] on input "***" at bounding box center [260, 622] width 242 height 44
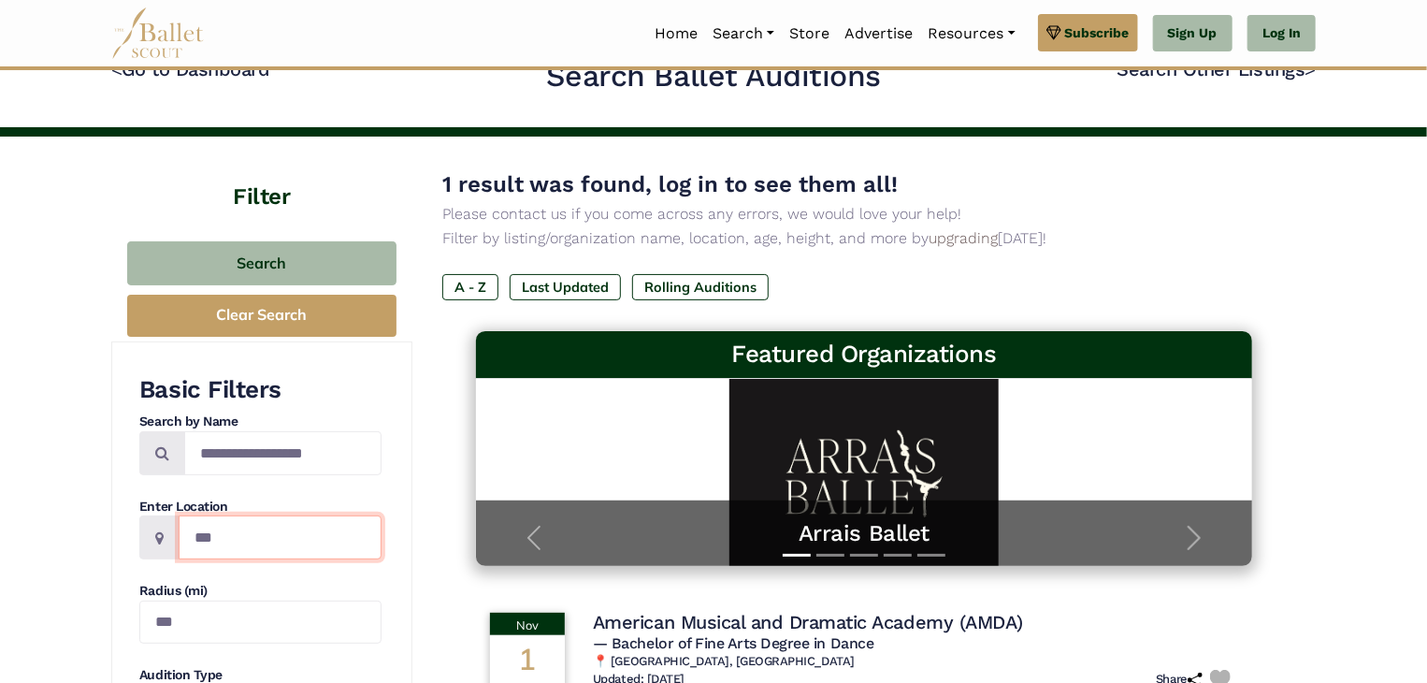
drag, startPoint x: 236, startPoint y: 530, endPoint x: 142, endPoint y: 531, distance: 93.5
click at [142, 531] on div "***" at bounding box center [260, 537] width 242 height 44
type input "*****"
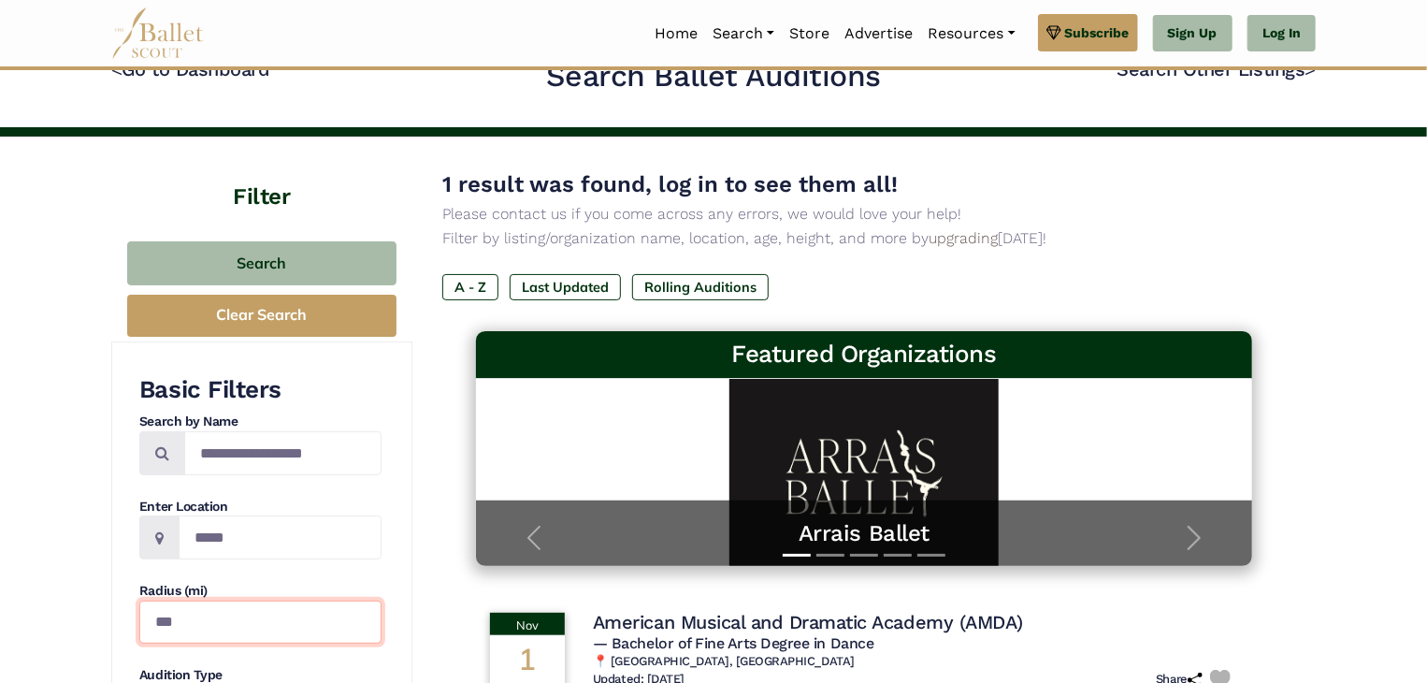
click at [241, 620] on input "***" at bounding box center [260, 622] width 242 height 44
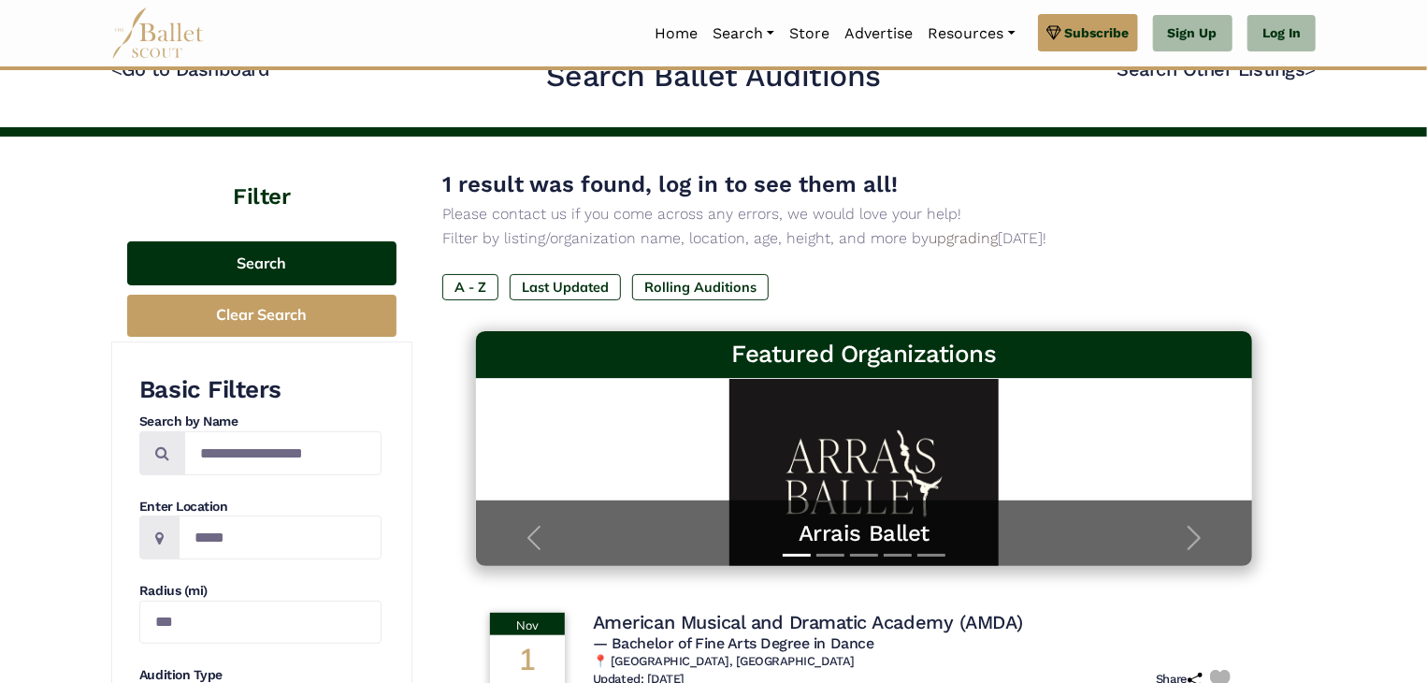
click at [270, 253] on button "Search" at bounding box center [261, 263] width 269 height 44
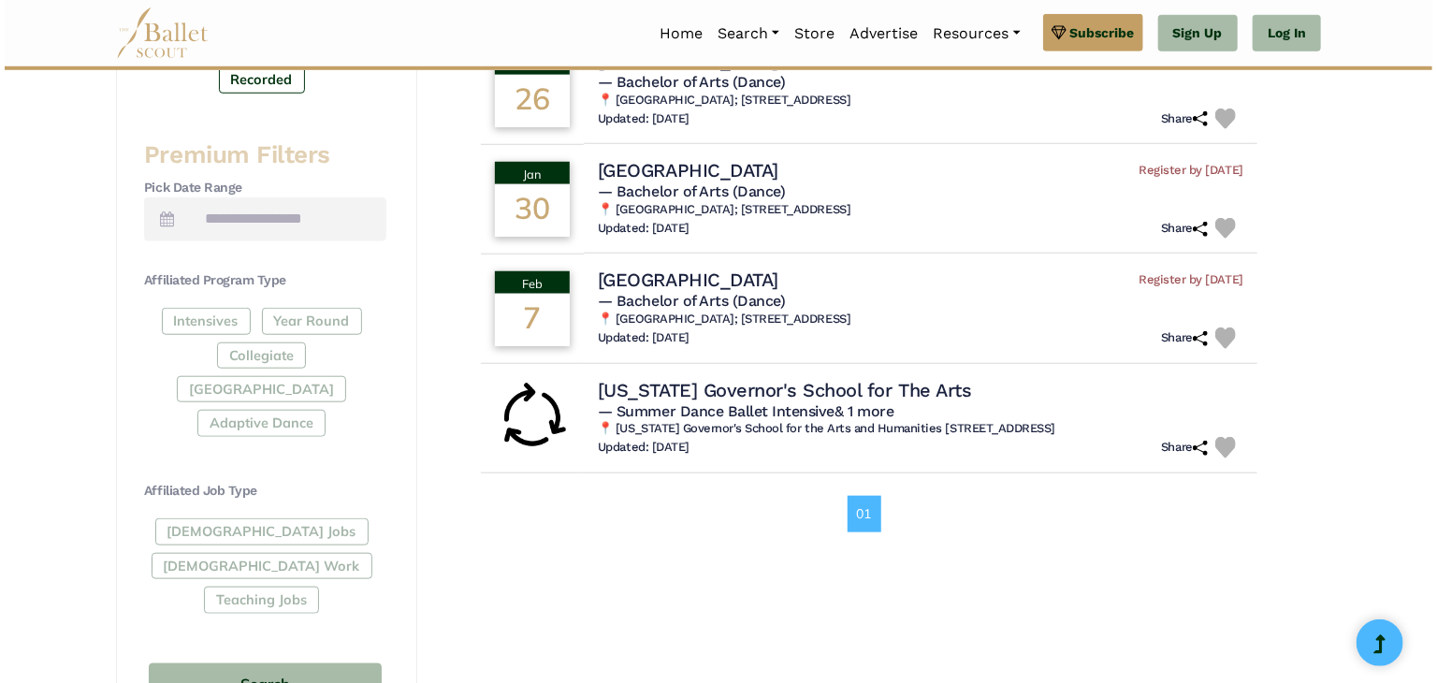
scroll to position [786, 0]
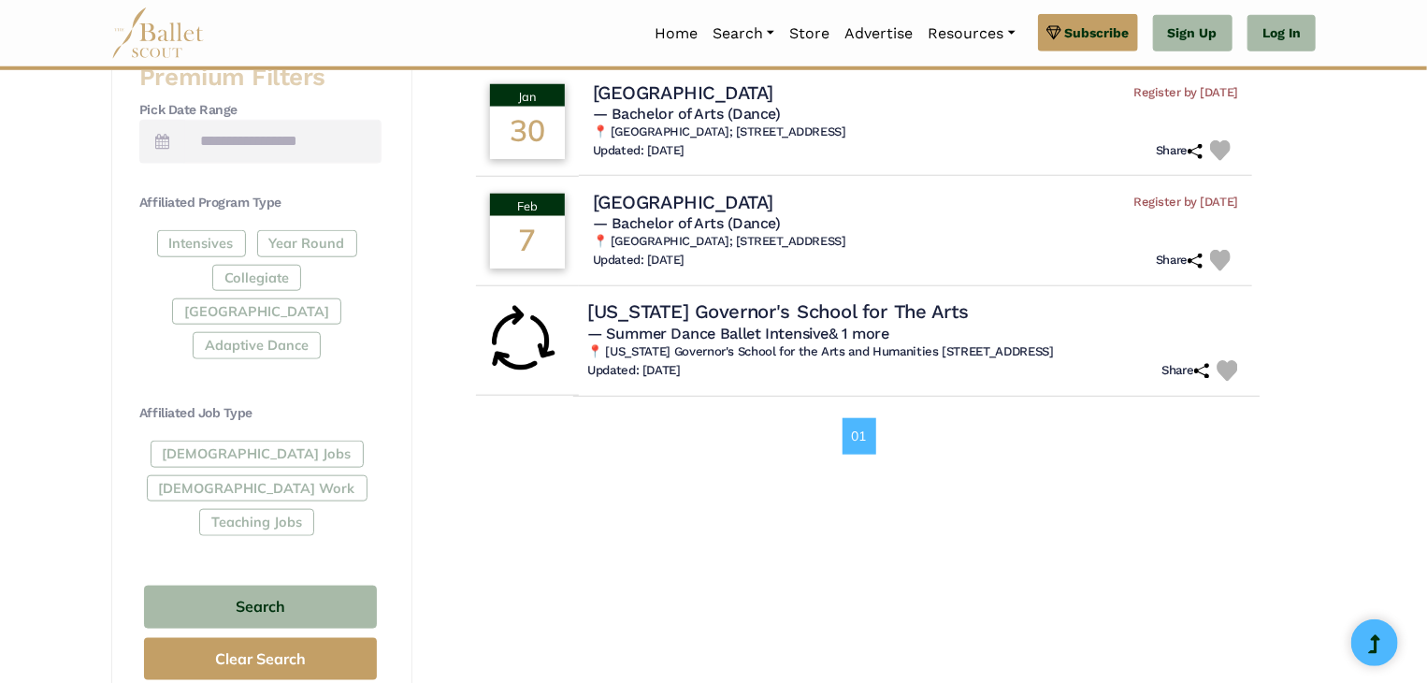
click at [759, 335] on span "— Summer Dance Ballet Intensive & 1 more" at bounding box center [738, 333] width 302 height 18
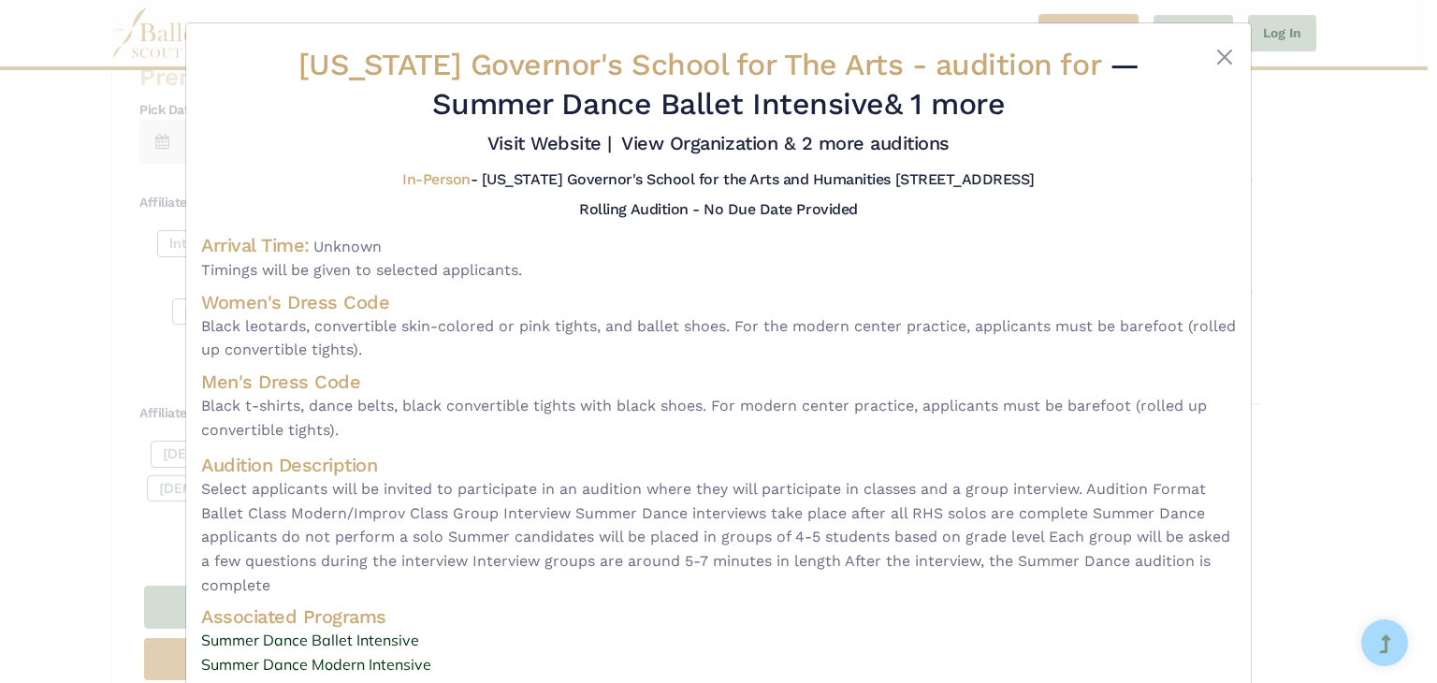
scroll to position [0, 0]
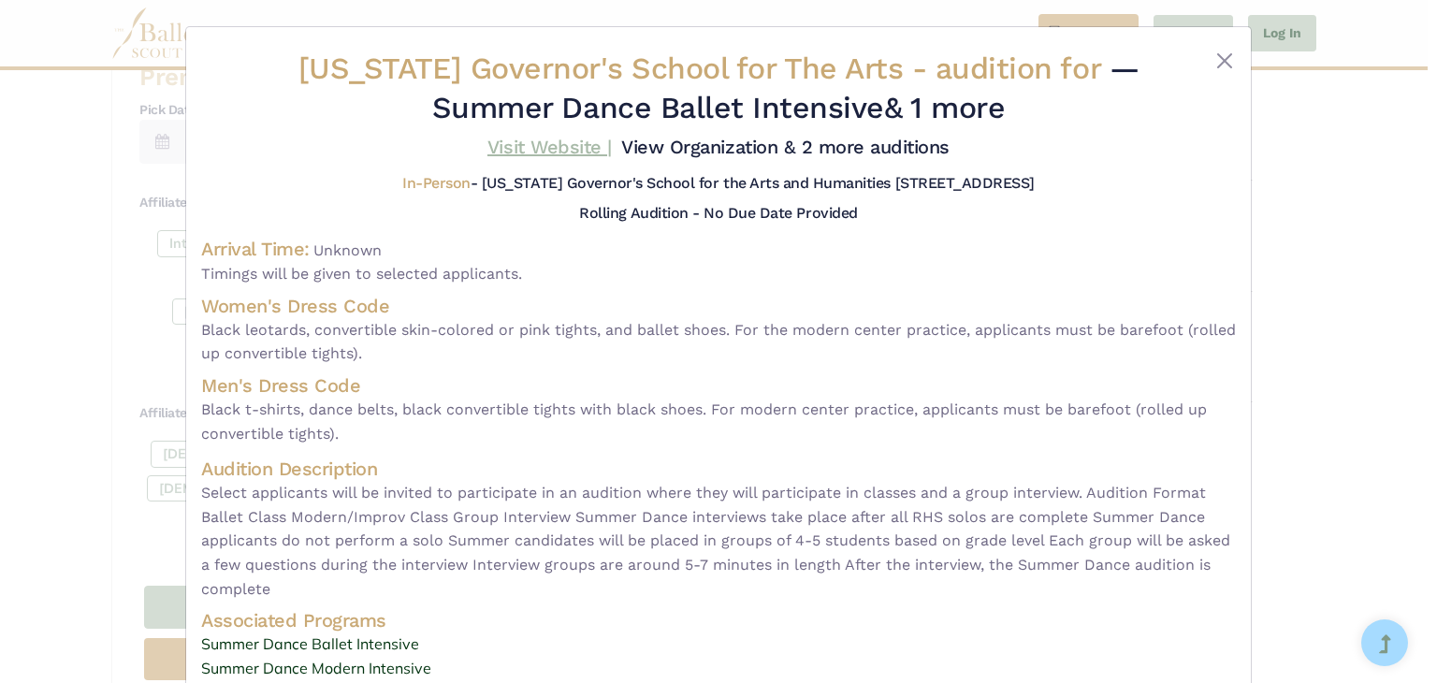
click at [556, 152] on link "Visit Website |" at bounding box center [549, 147] width 124 height 22
